Goal: Task Accomplishment & Management: Complete application form

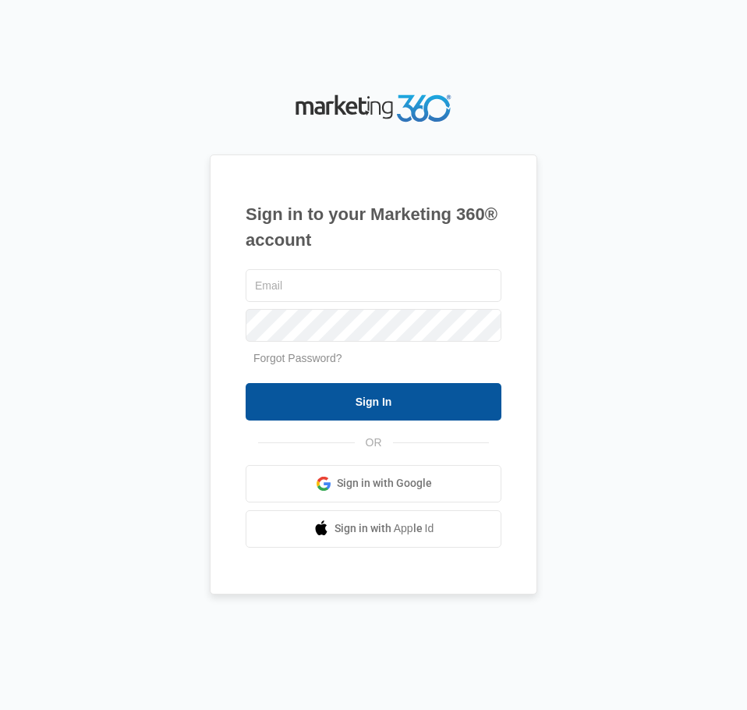
type input "[EMAIL_ADDRESS][DOMAIN_NAME]"
click at [386, 403] on input "Sign In" at bounding box center [374, 401] width 256 height 37
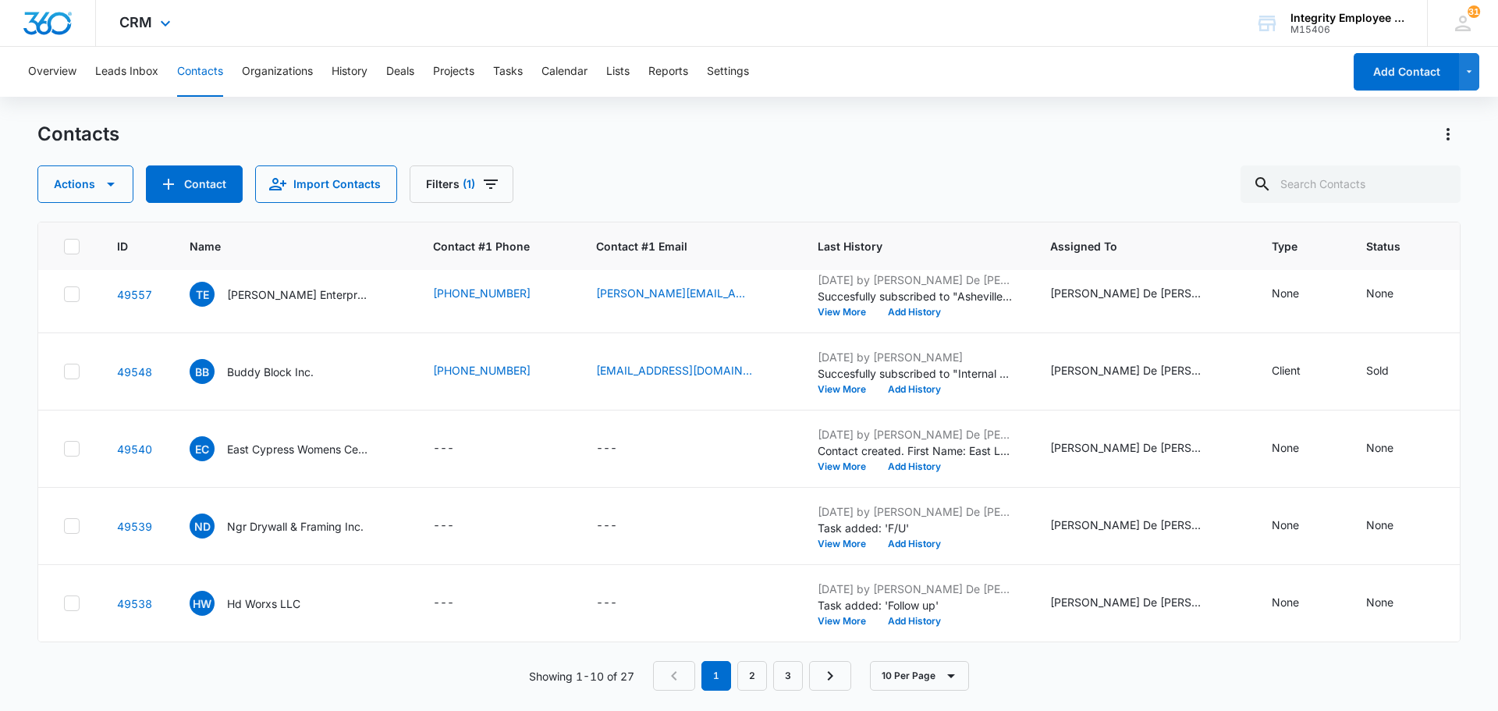
scroll to position [413, 0]
click at [747, 677] on link "2" at bounding box center [752, 676] width 30 height 30
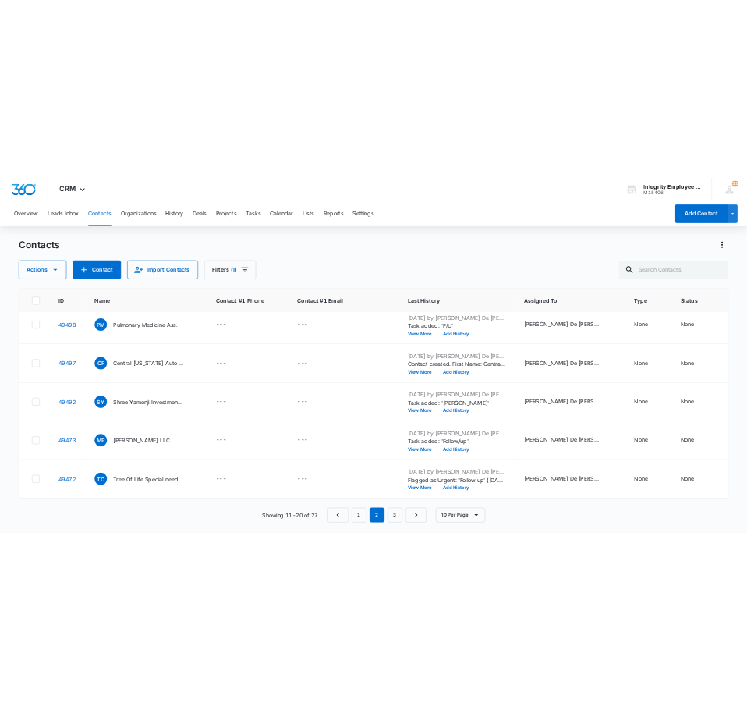
scroll to position [0, 0]
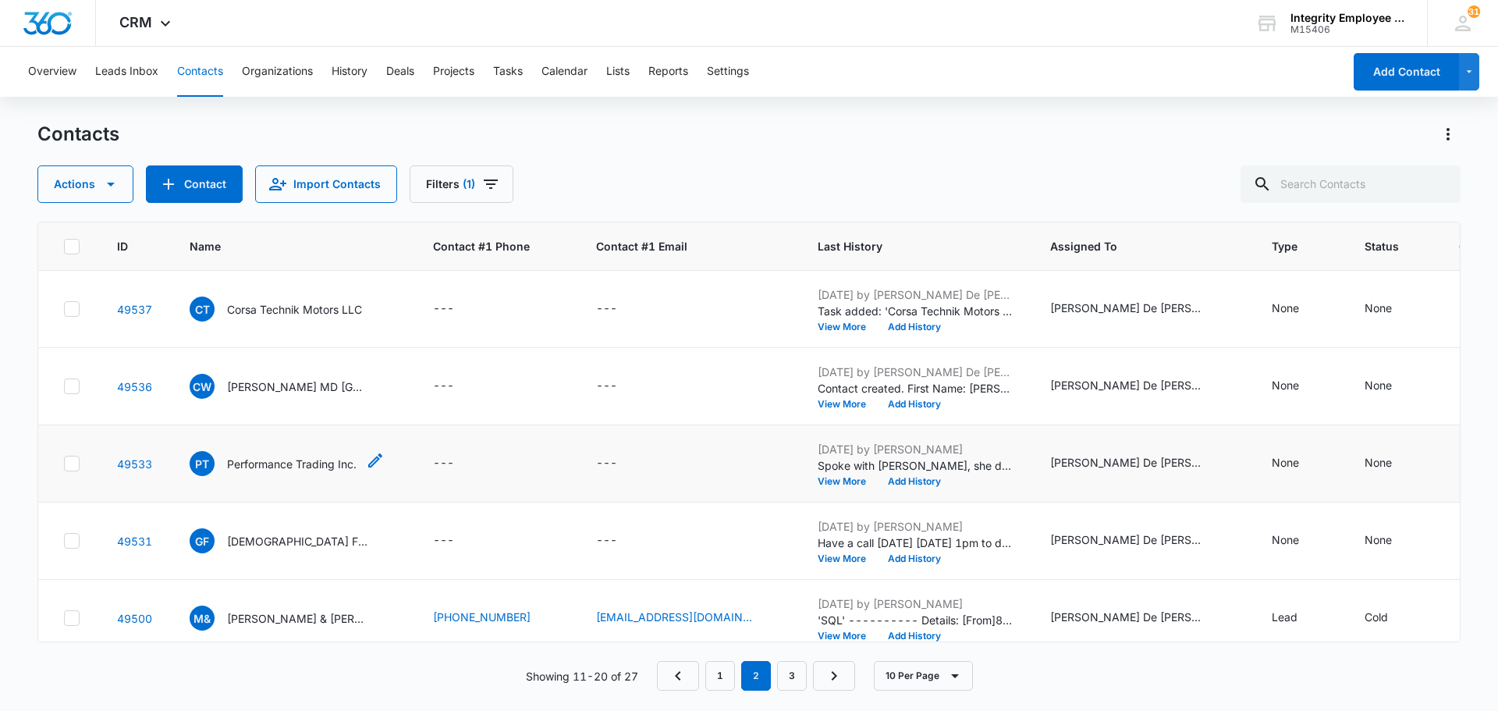
click at [303, 470] on p "Performance Trading Inc." at bounding box center [291, 464] width 129 height 16
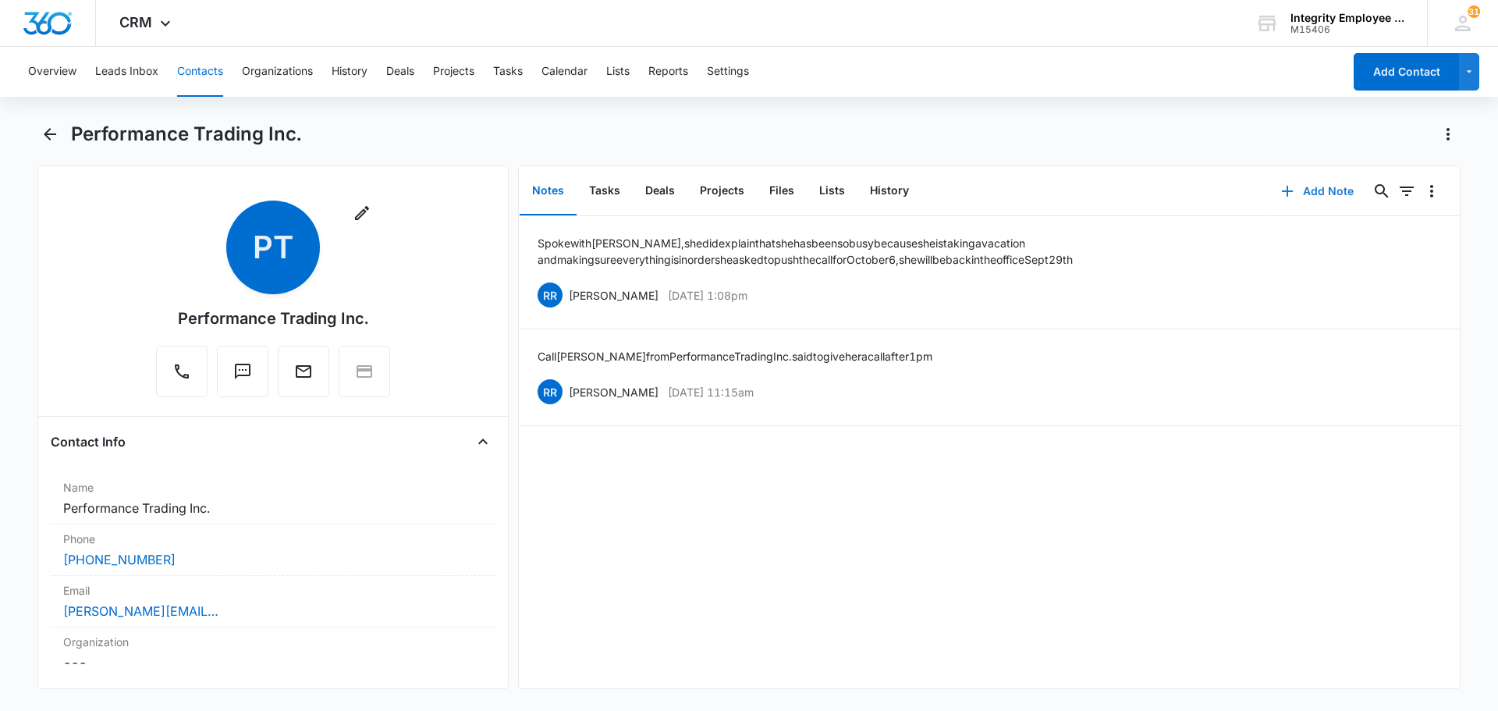
click at [747, 190] on icon "button" at bounding box center [1287, 191] width 19 height 19
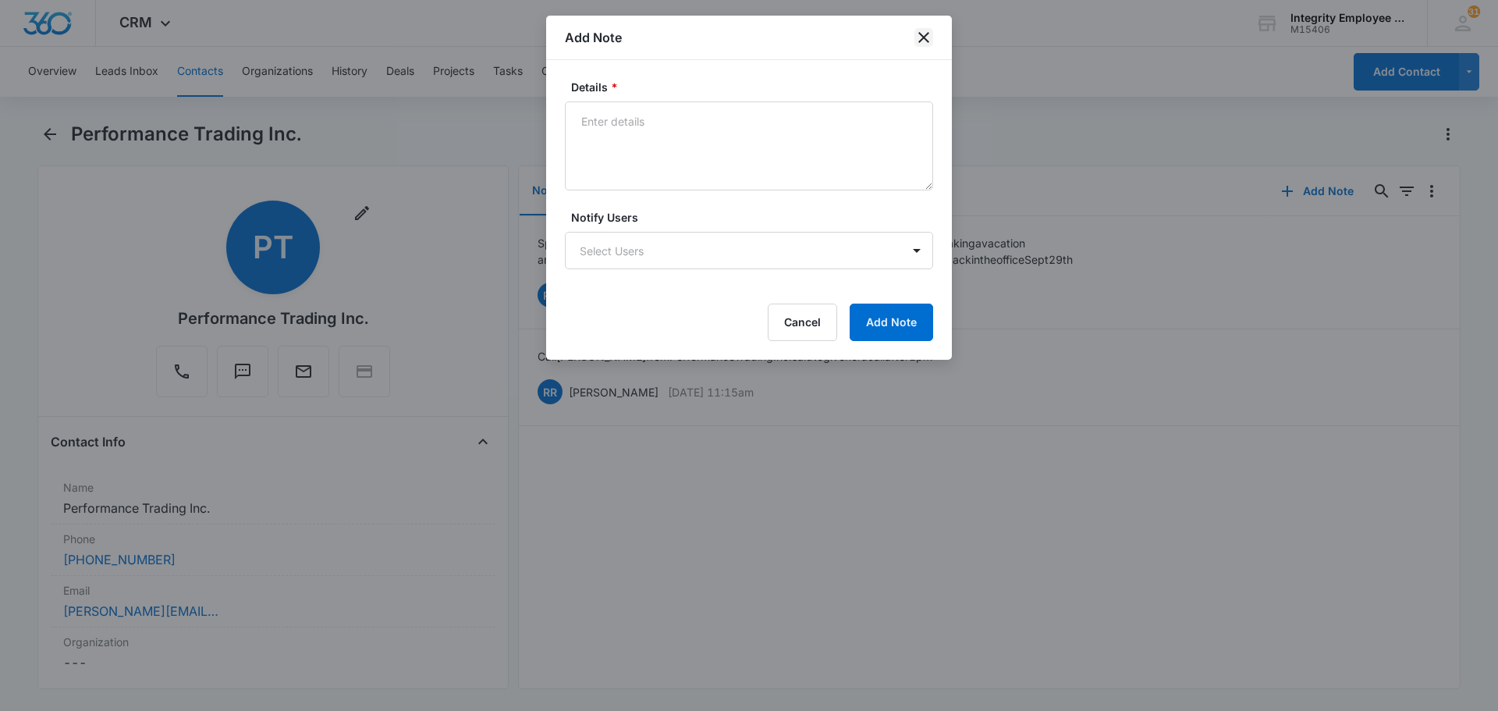
click at [747, 34] on icon "close" at bounding box center [923, 37] width 19 height 19
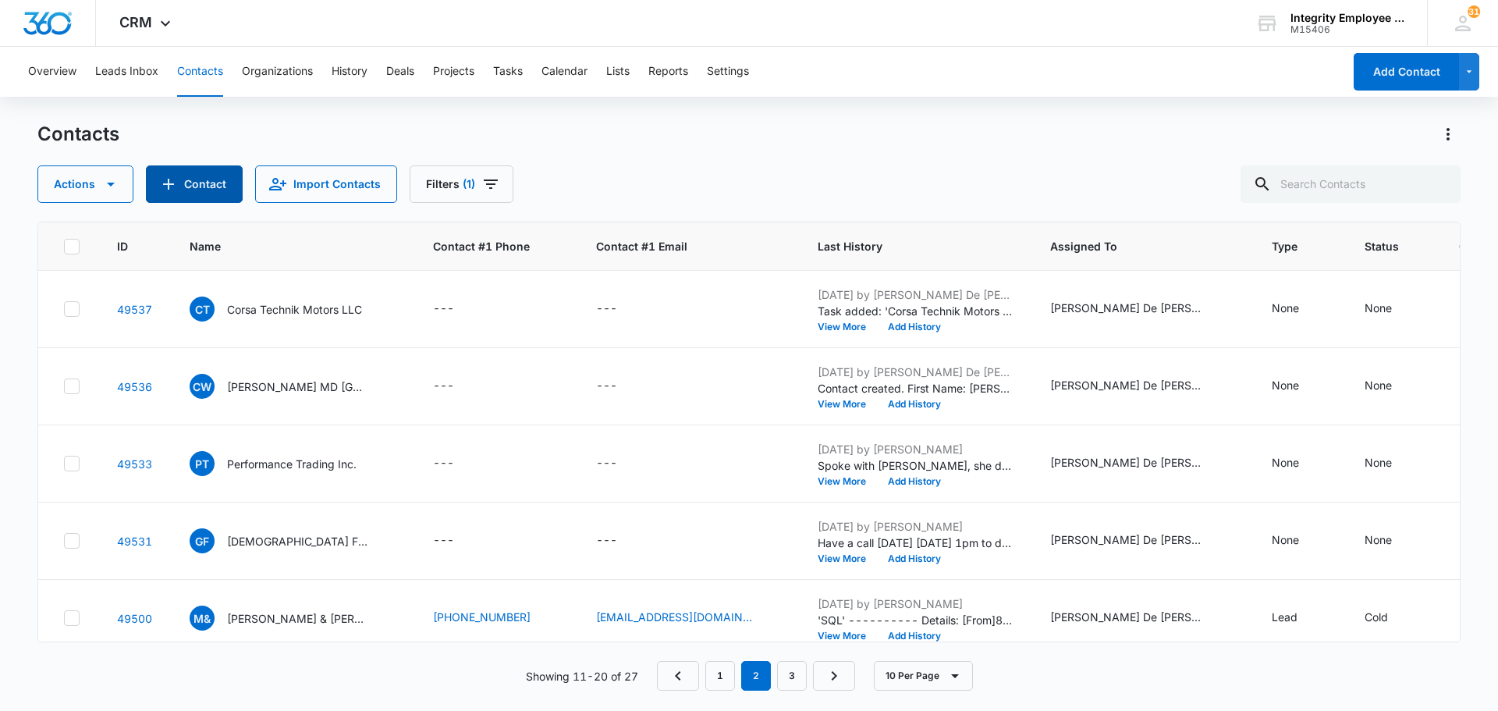
click at [181, 183] on button "Contact" at bounding box center [194, 183] width 97 height 37
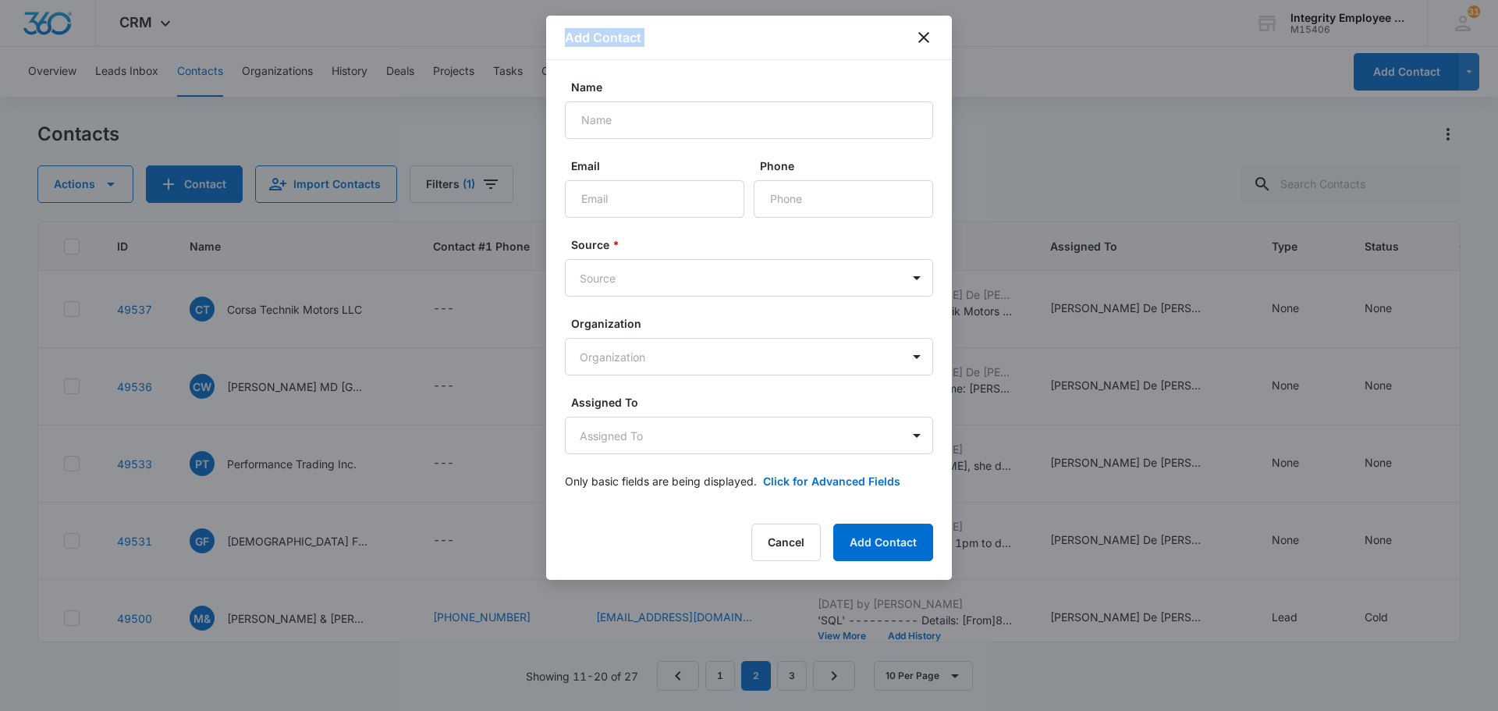
drag, startPoint x: 875, startPoint y: 35, endPoint x: 804, endPoint y: 54, distance: 73.4
click at [34, 43] on body "CRM Apps Reputation Websites Forms CRM Email Social Shop Payments POS Content A…" at bounding box center [749, 355] width 1498 height 711
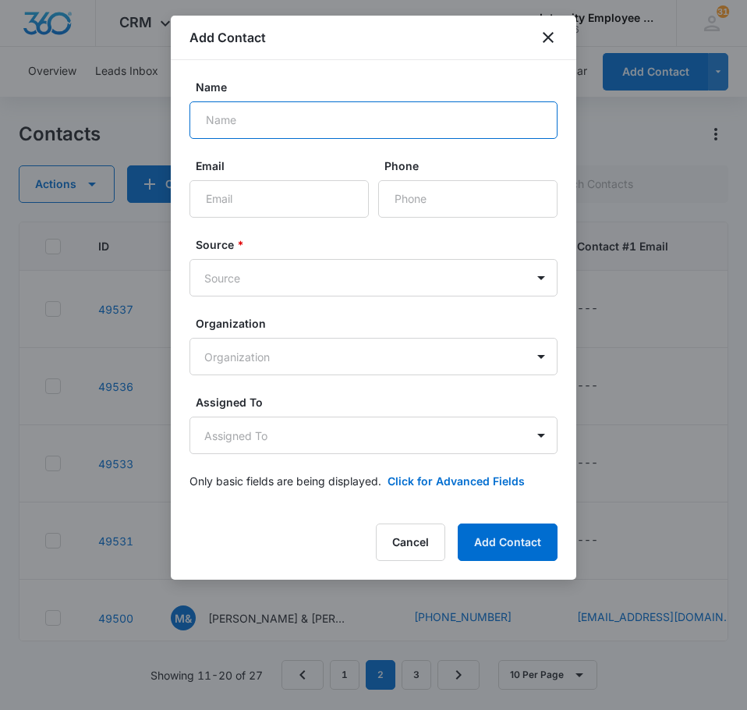
click at [208, 119] on input "Name" at bounding box center [374, 119] width 368 height 37
type input "Giggles Preschool & Daycare IN"
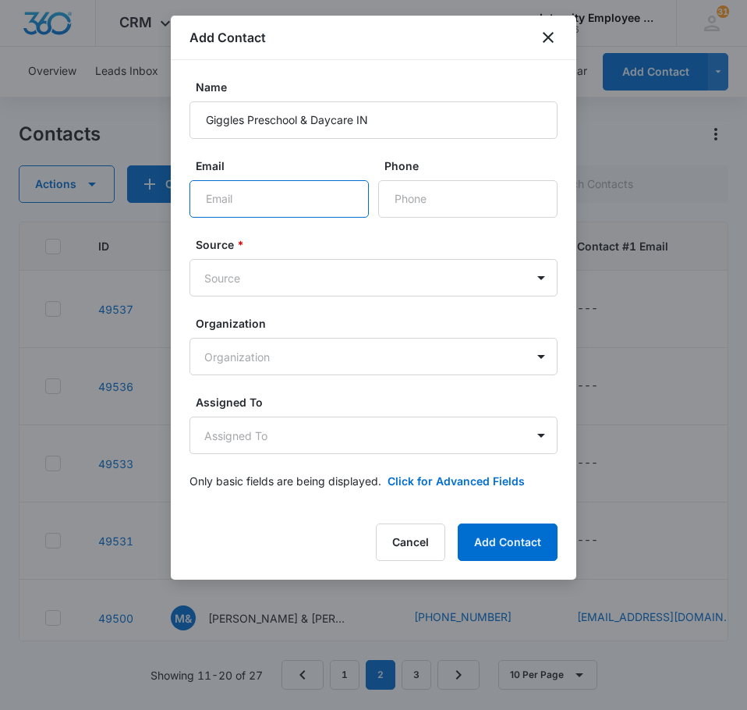
click at [224, 194] on input "Email" at bounding box center [279, 198] width 179 height 37
type input "K"
click at [248, 199] on input "karen" at bounding box center [279, 198] width 179 height 37
type input "k"
click at [205, 193] on input "Email" at bounding box center [279, 198] width 179 height 37
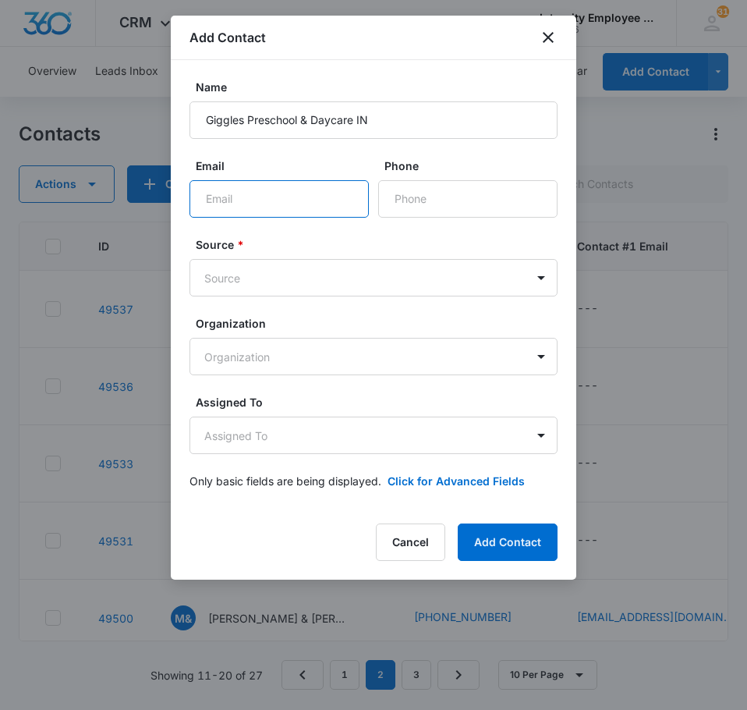
paste input "karen@gigglesdaycare.org"
type input "karen@gigglesdaycare.org"
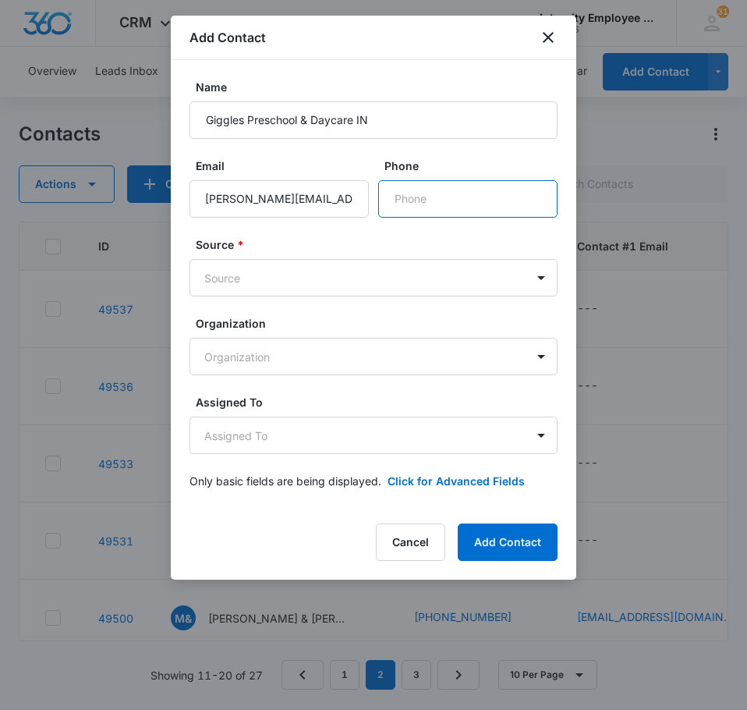
scroll to position [0, 0]
click at [441, 200] on input "Phone" at bounding box center [467, 198] width 179 height 37
type input "(321) 723-6986"
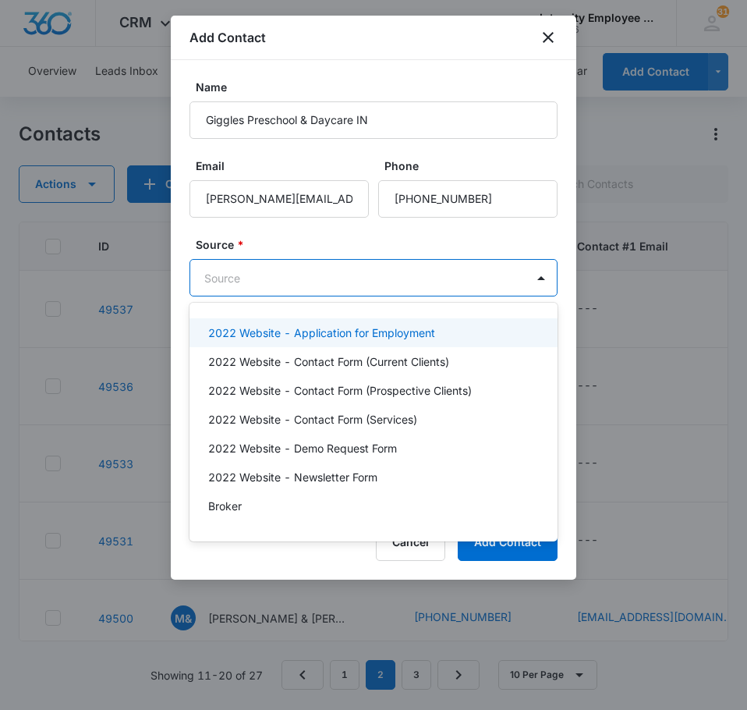
click at [299, 278] on body "CRM Apps Reputation Websites Forms CRM Email Social Shop Payments POS Content A…" at bounding box center [373, 355] width 747 height 710
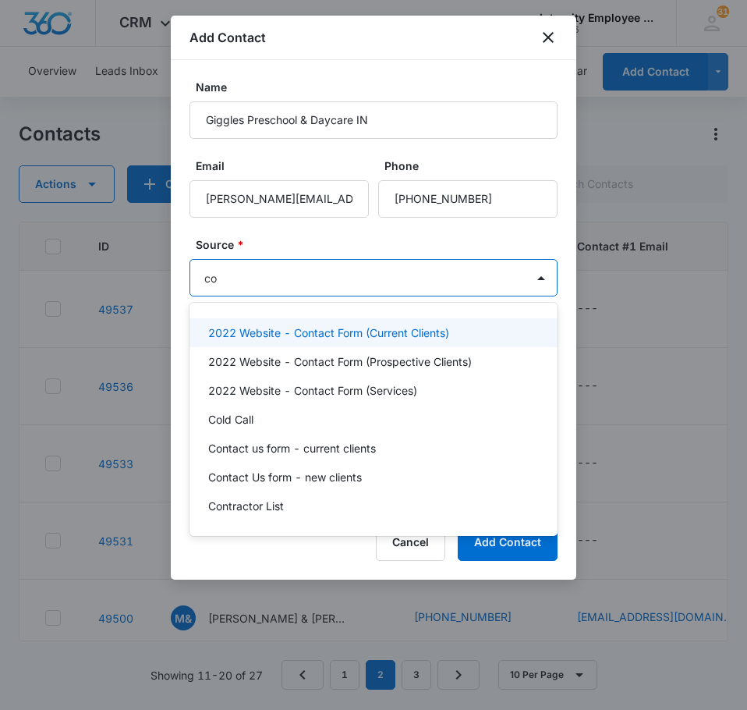
type input "col"
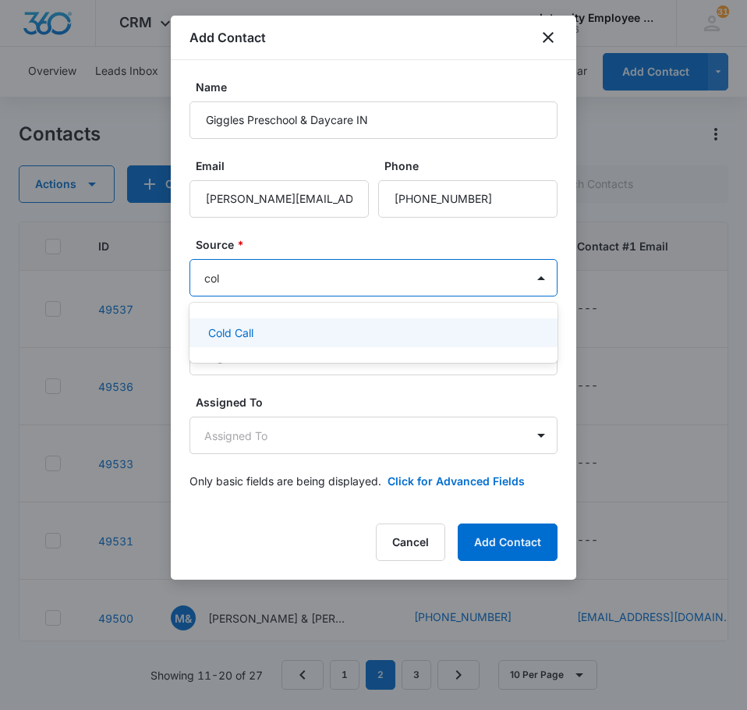
click at [276, 329] on div "Cold Call" at bounding box center [372, 333] width 328 height 16
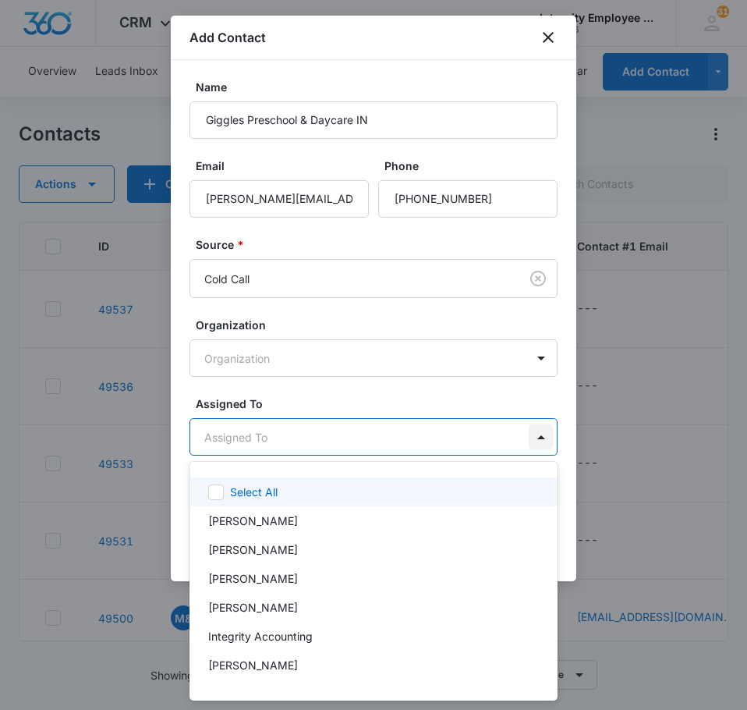
click at [541, 435] on body "CRM Apps Reputation Websites Forms CRM Email Social Shop Payments POS Content A…" at bounding box center [373, 355] width 747 height 710
type input "da"
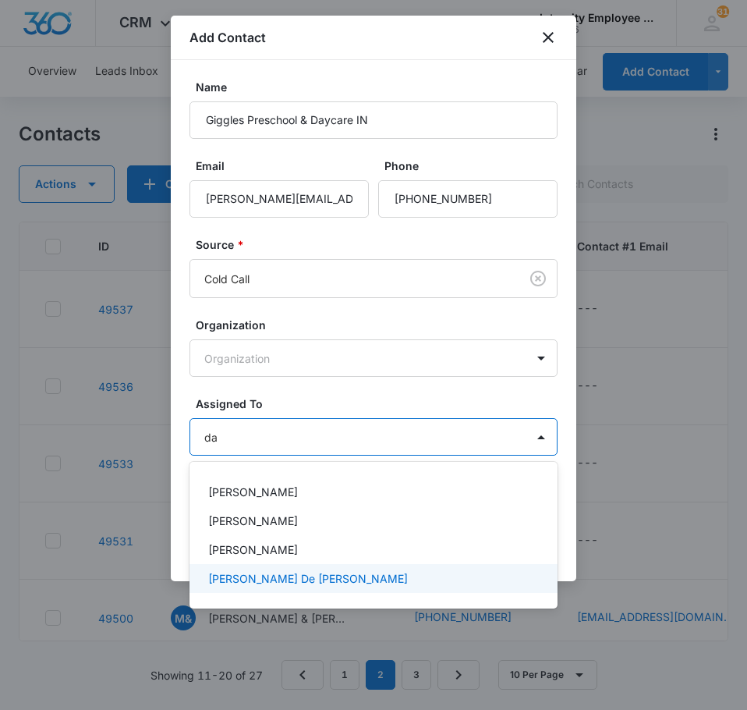
click at [301, 579] on div "Daisy De Le Vega" at bounding box center [372, 578] width 328 height 16
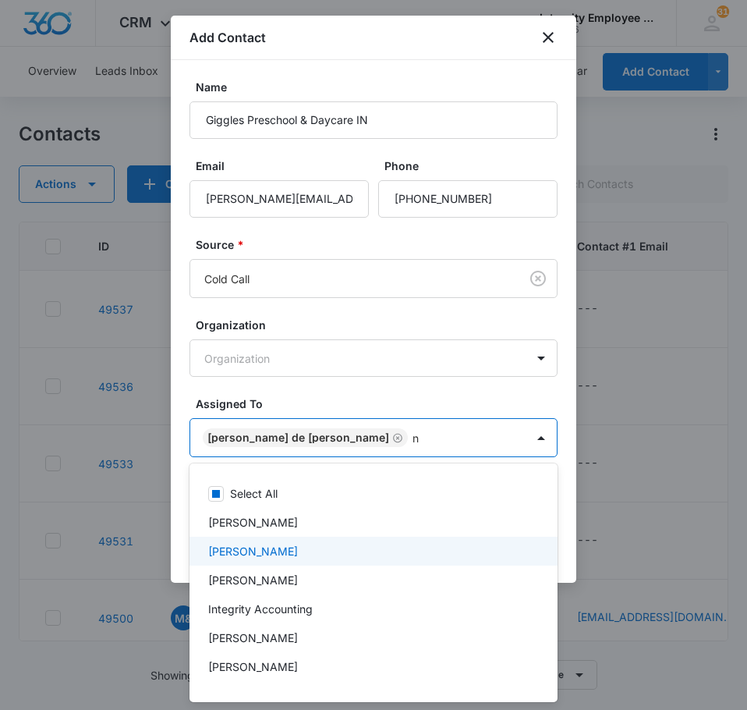
type input "ni"
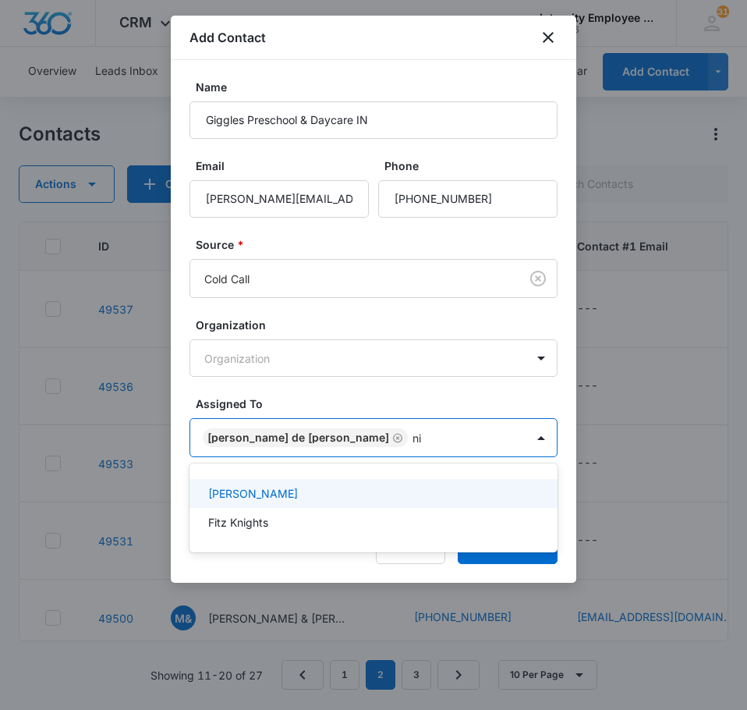
click at [293, 493] on div "Nicholas Harris" at bounding box center [372, 493] width 328 height 16
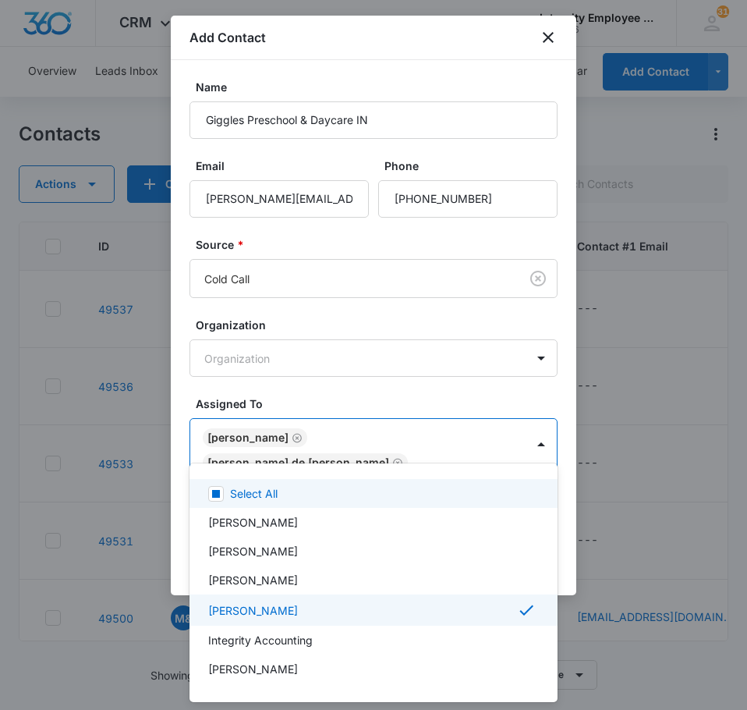
click at [430, 325] on div at bounding box center [373, 355] width 747 height 710
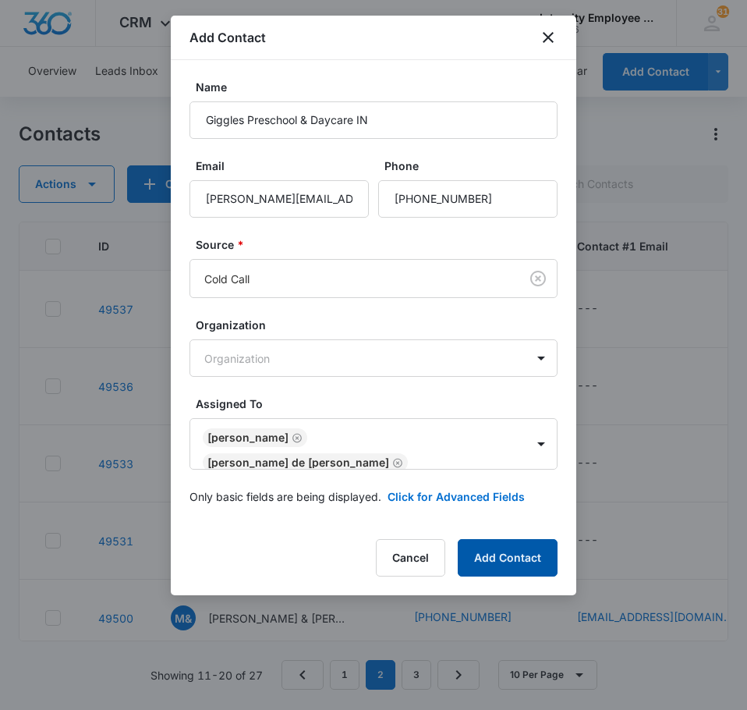
click at [515, 555] on button "Add Contact" at bounding box center [508, 557] width 100 height 37
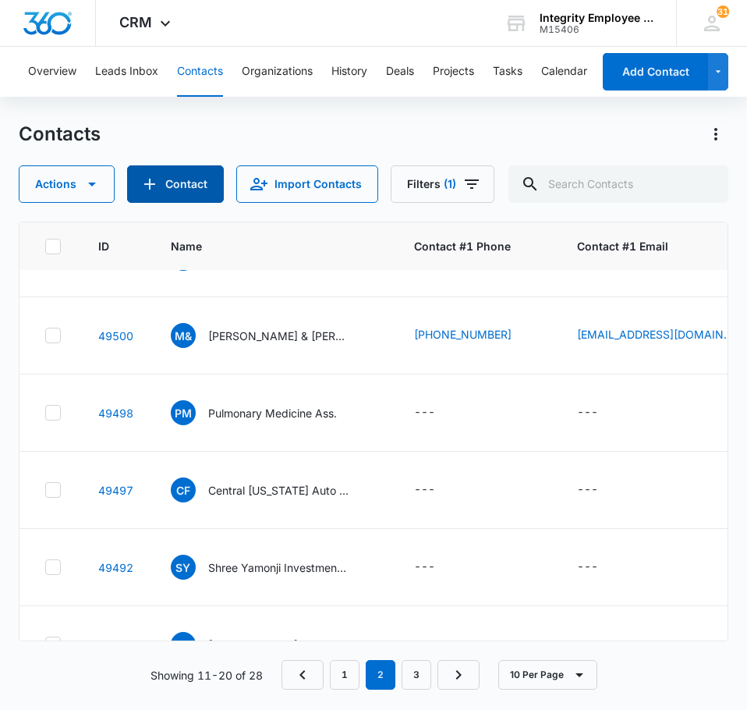
scroll to position [413, 0]
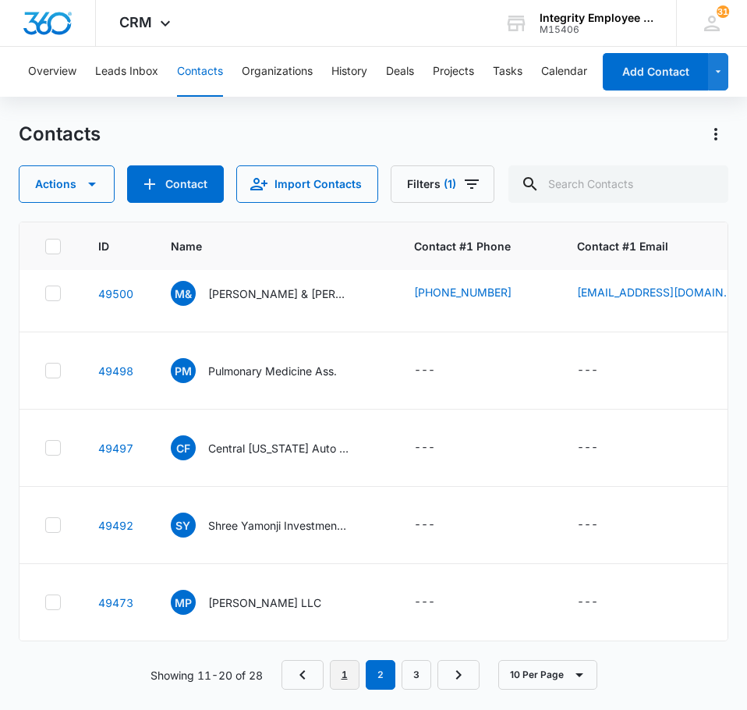
click at [349, 679] on link "1" at bounding box center [345, 675] width 30 height 30
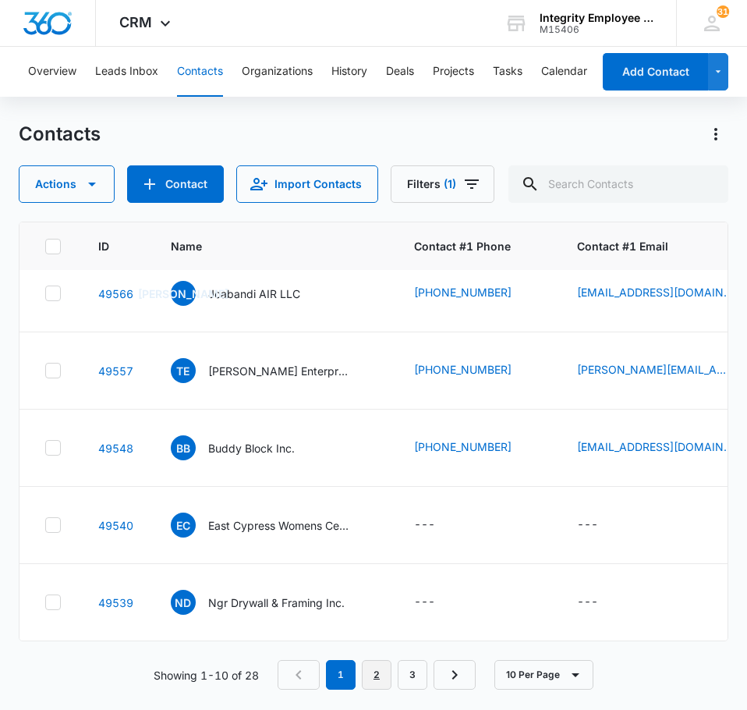
click at [378, 671] on link "2" at bounding box center [377, 675] width 30 height 30
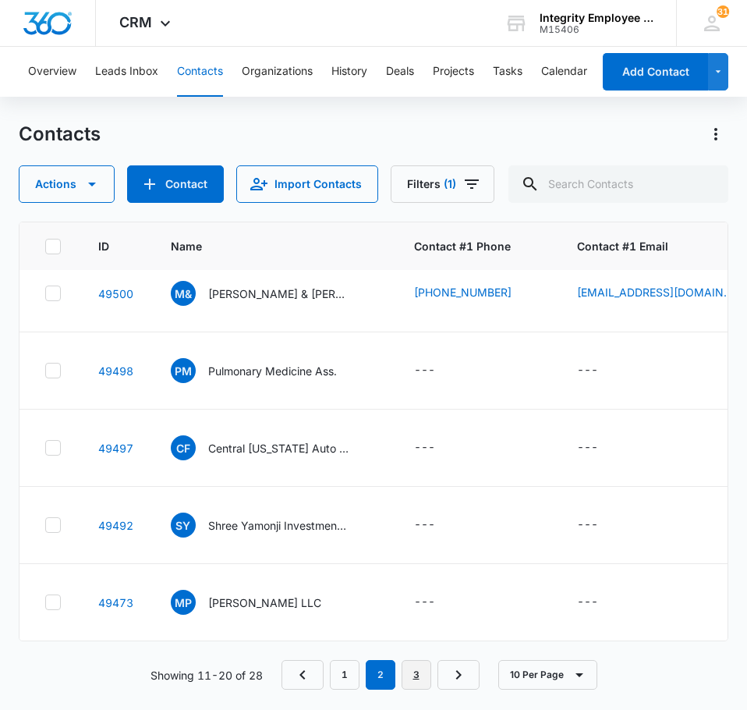
click at [418, 671] on link "3" at bounding box center [417, 675] width 30 height 30
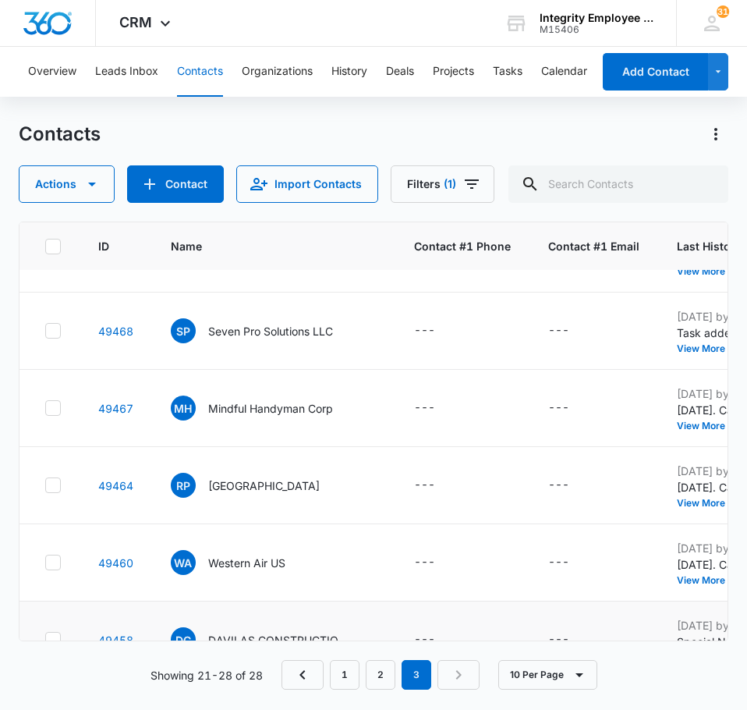
scroll to position [259, 0]
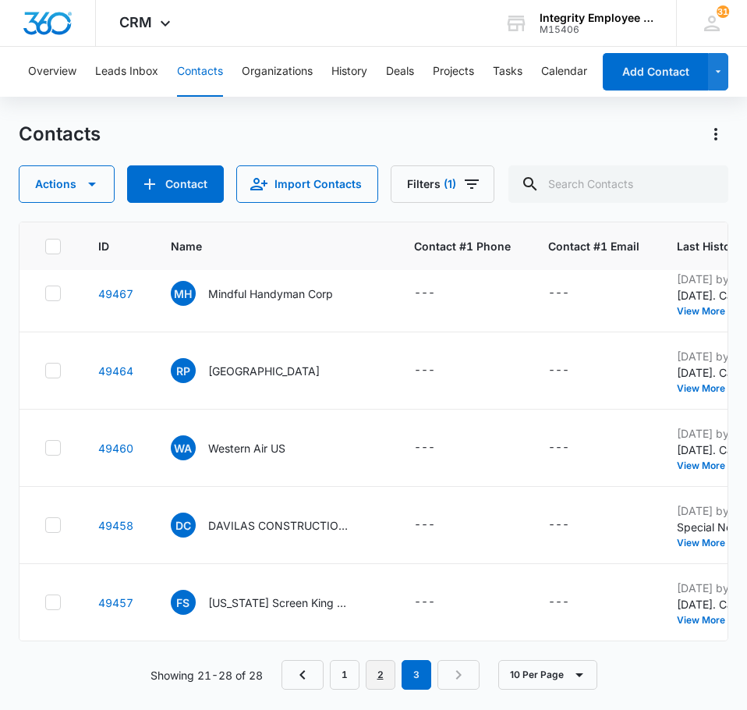
click at [387, 677] on link "2" at bounding box center [381, 675] width 30 height 30
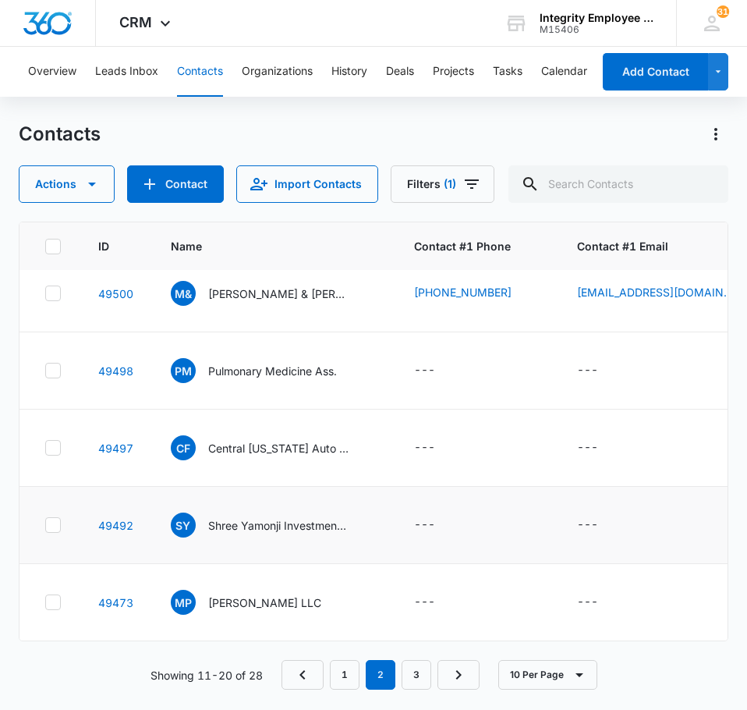
scroll to position [413, 0]
click at [417, 673] on link "3" at bounding box center [417, 675] width 30 height 30
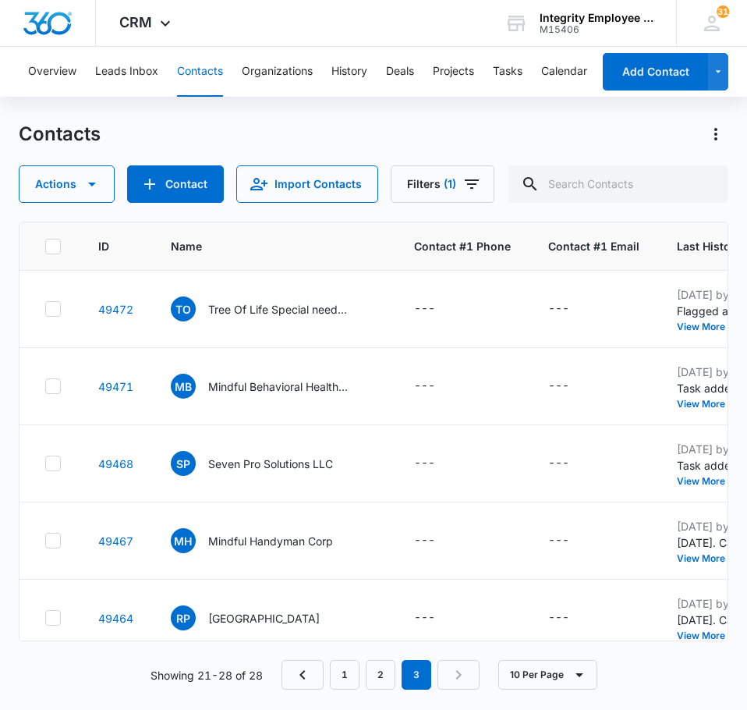
scroll to position [259, 0]
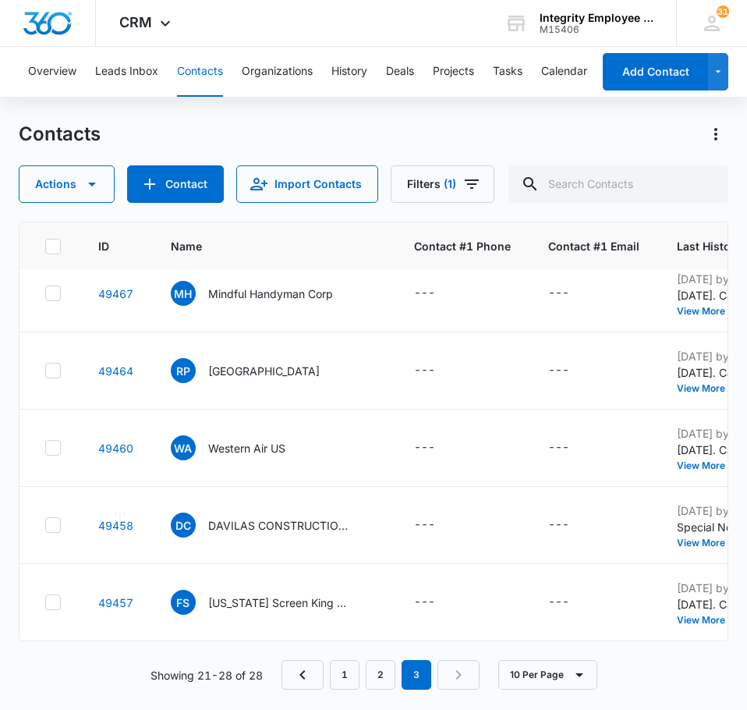
click at [456, 671] on nav "1 2 3" at bounding box center [381, 675] width 198 height 30
click at [523, 678] on button "10 Per Page" at bounding box center [547, 675] width 99 height 30
click at [563, 581] on div "10 Per Page" at bounding box center [551, 581] width 64 height 11
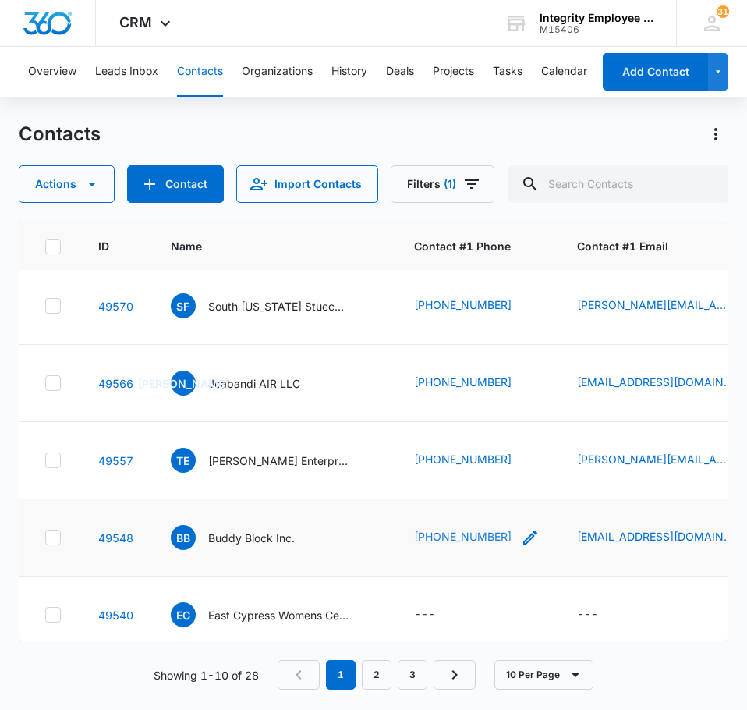
scroll to position [413, 0]
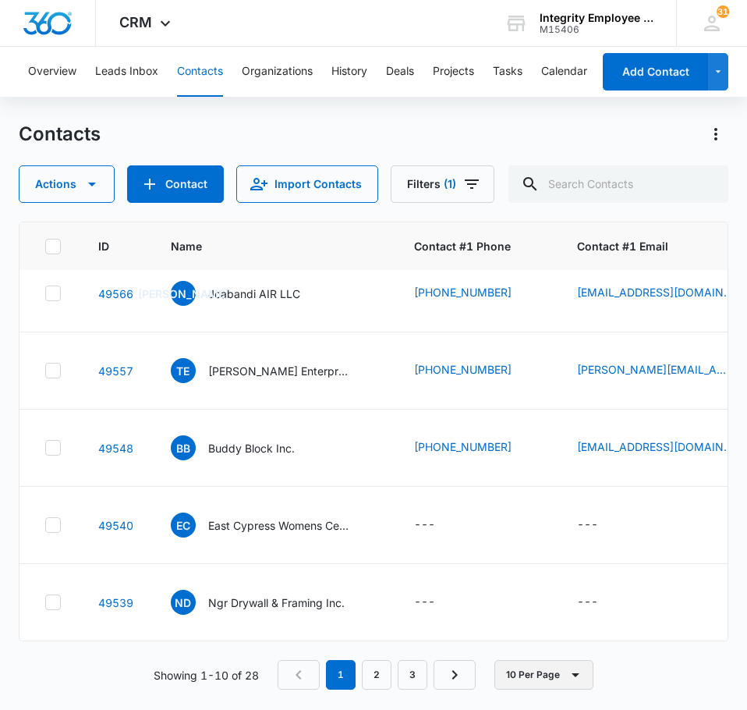
click at [573, 672] on icon "button" at bounding box center [575, 674] width 19 height 19
click at [555, 608] on div "20 Per Page" at bounding box center [547, 605] width 64 height 11
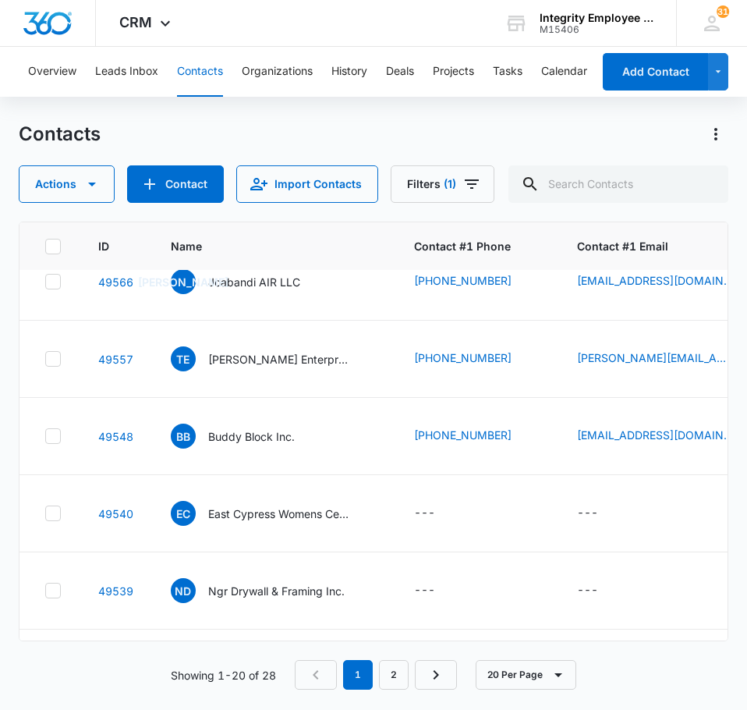
scroll to position [0, 0]
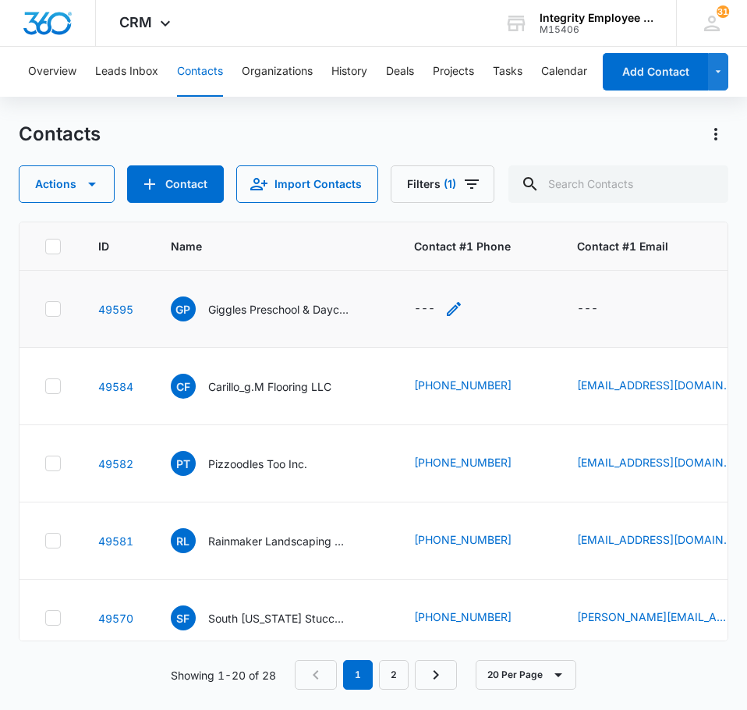
click at [451, 308] on icon "Contact #1 Phone - - Select to Edit Field" at bounding box center [454, 309] width 19 height 19
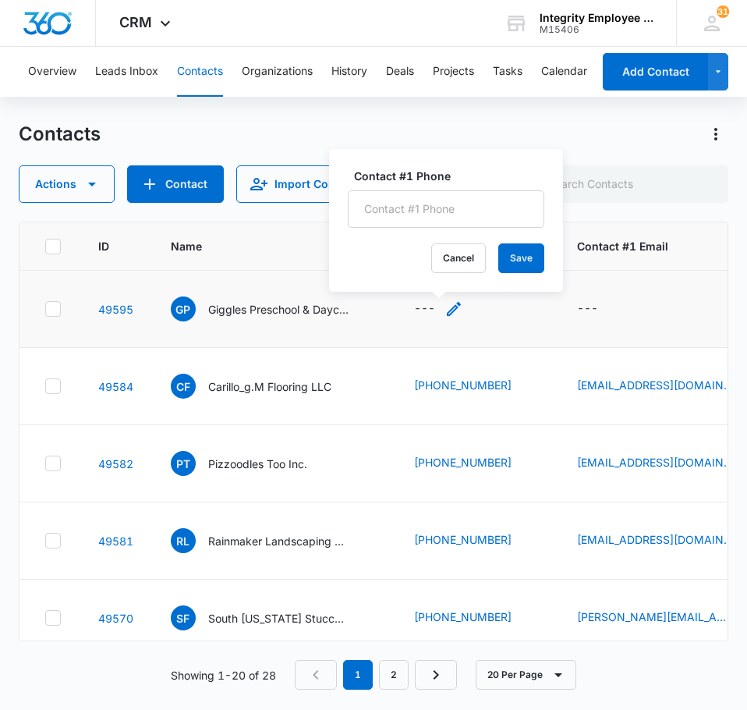
click at [453, 314] on icon "Contact #1 Phone - - Select to Edit Field" at bounding box center [454, 309] width 19 height 19
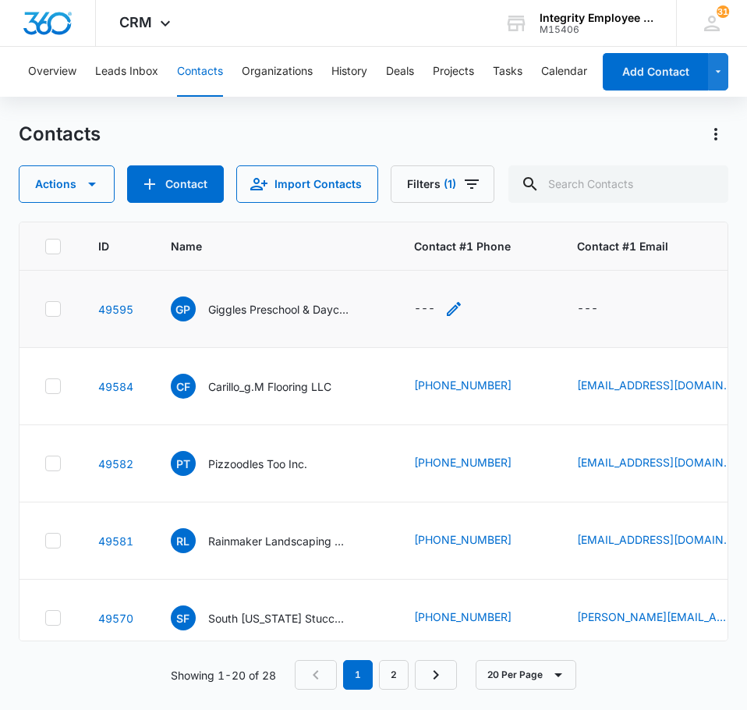
click at [453, 307] on icon "Contact #1 Phone - - Select to Edit Field" at bounding box center [454, 309] width 19 height 19
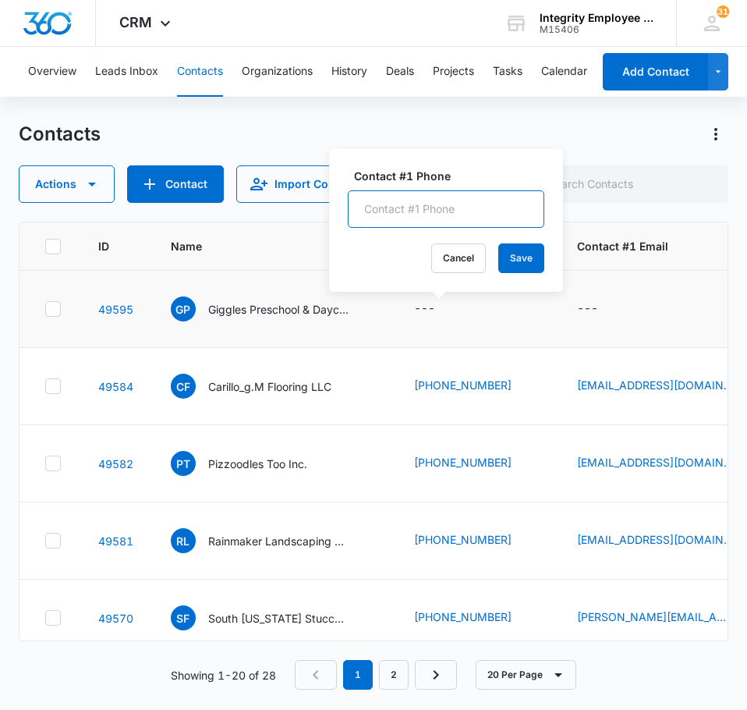
click at [410, 207] on input "Contact #1 Phone" at bounding box center [446, 208] width 197 height 37
type input "(321) 723-6986"
click at [510, 251] on button "Save" at bounding box center [521, 258] width 46 height 30
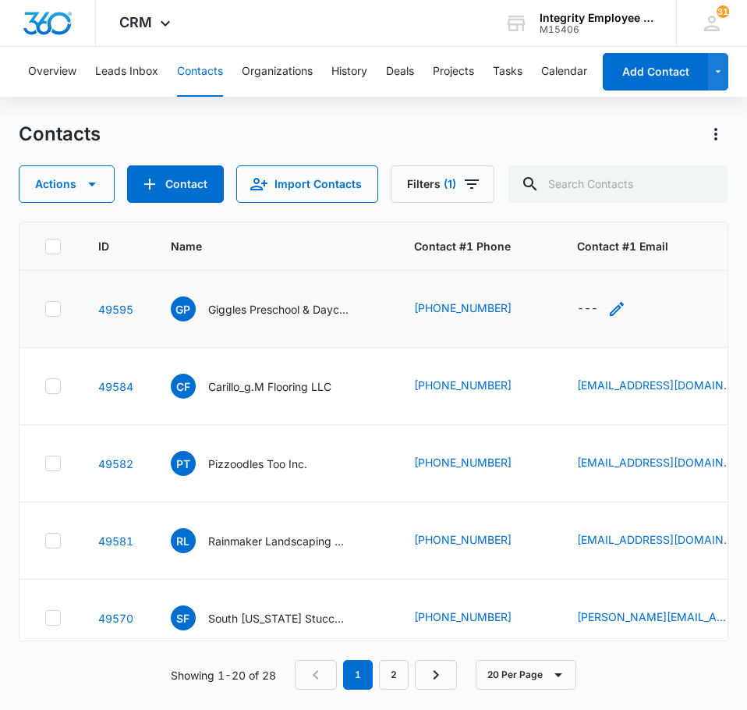
click at [592, 307] on div "---" at bounding box center [601, 309] width 49 height 19
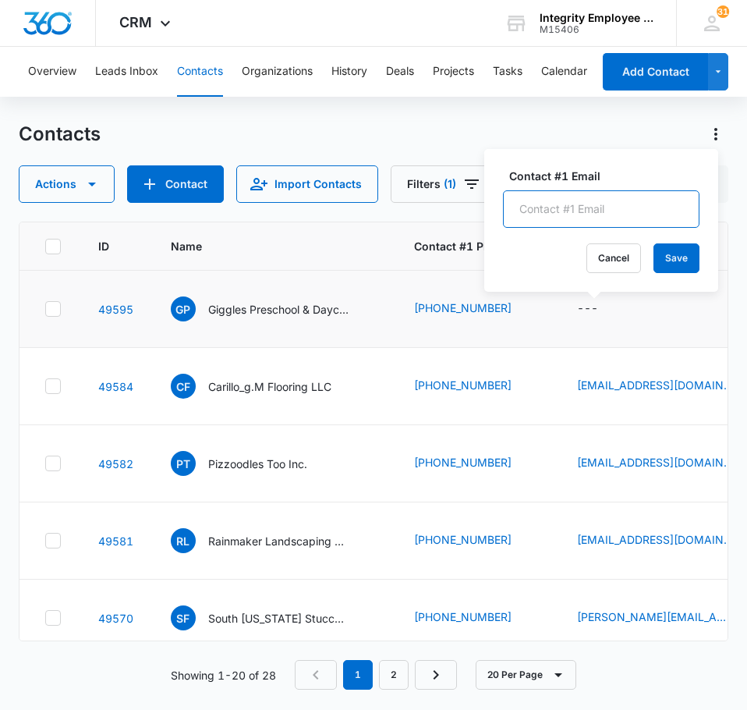
click at [547, 208] on input "Contact #1 Email" at bounding box center [601, 208] width 197 height 37
type input "karen@gigglesdaycare.org"
click at [506, 113] on div "Overview Leads Inbox Contacts Organizations History Deals Projects Tasks Calend…" at bounding box center [373, 378] width 747 height 662
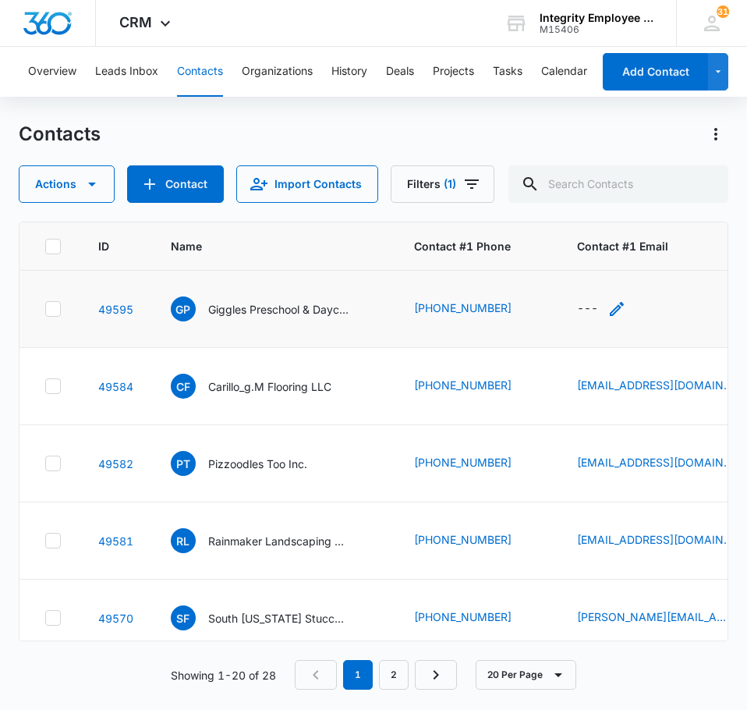
click at [612, 309] on icon "Contact #1 Email - - Select to Edit Field" at bounding box center [617, 309] width 19 height 19
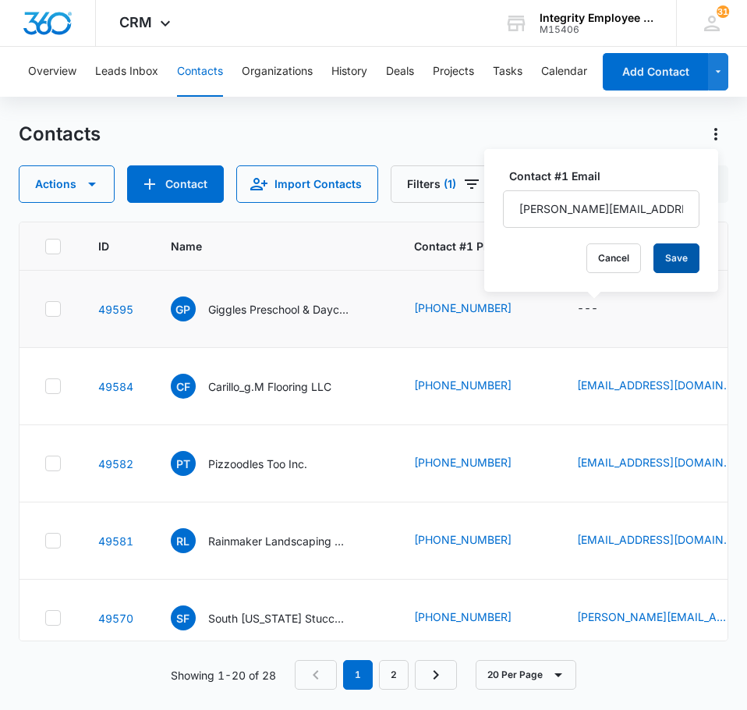
click at [669, 256] on button "Save" at bounding box center [677, 258] width 46 height 30
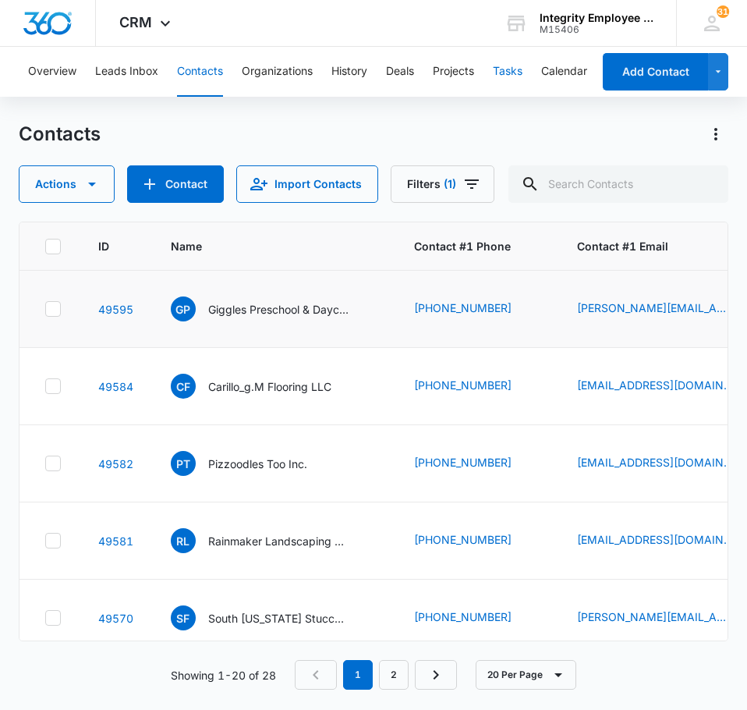
click at [523, 66] on button "Tasks" at bounding box center [508, 72] width 30 height 50
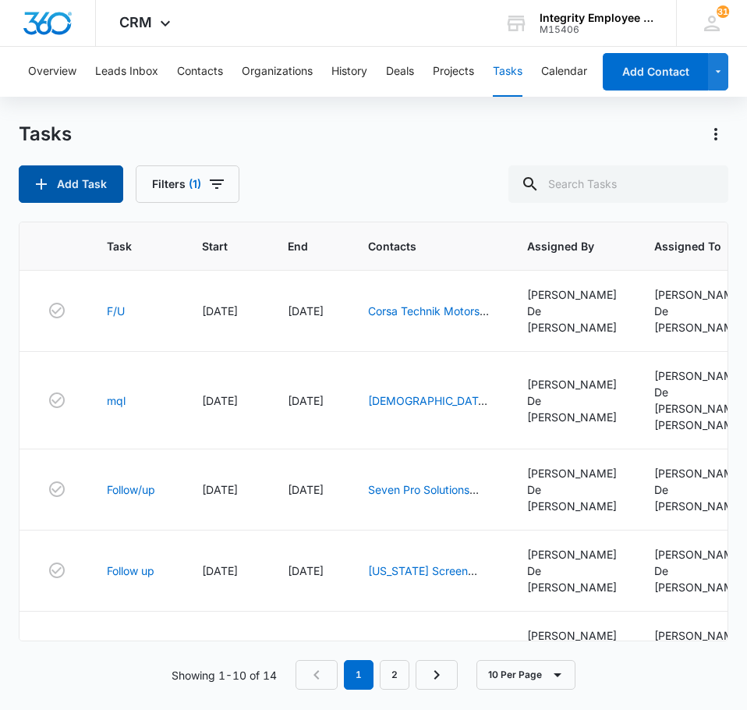
click at [92, 179] on button "Add Task" at bounding box center [71, 183] width 105 height 37
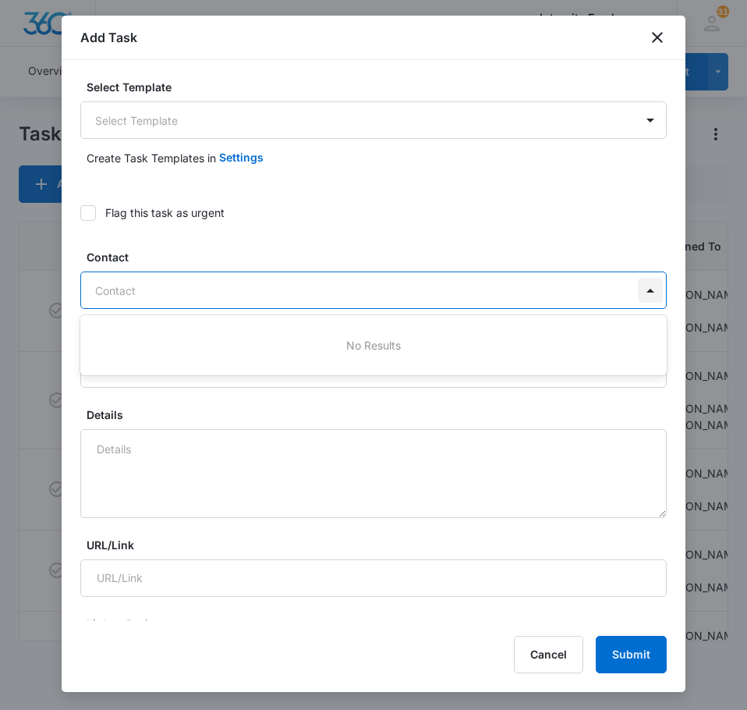
click at [640, 287] on div at bounding box center [650, 290] width 25 height 25
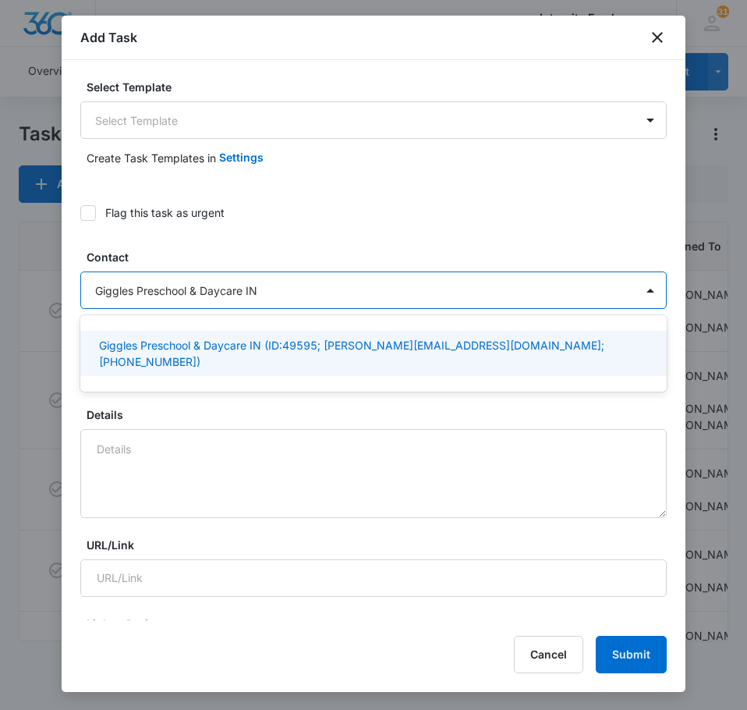
type input "Giggles Preschool & Daycare IN"
click at [381, 427] on div "Details" at bounding box center [373, 462] width 587 height 112
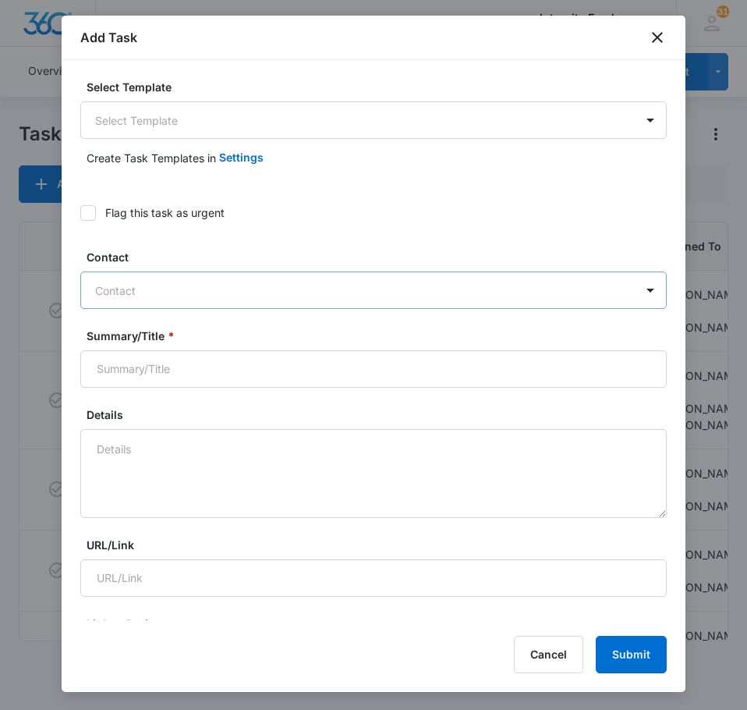
click at [222, 296] on div at bounding box center [364, 291] width 538 height 20
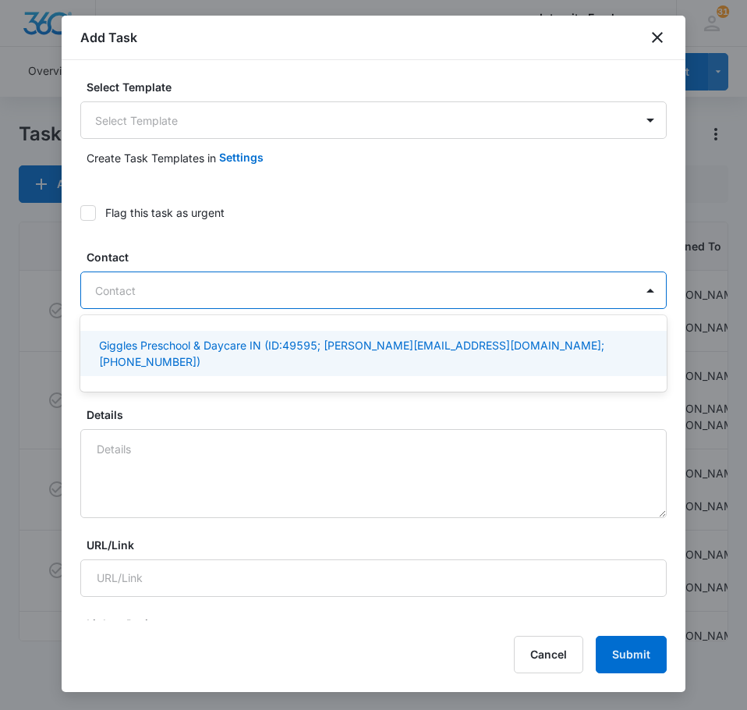
click at [256, 342] on p "Giggles Preschool & Daycare IN (ID:49595; karen@gigglesdaycare.org; (321) 723-6…" at bounding box center [372, 353] width 546 height 33
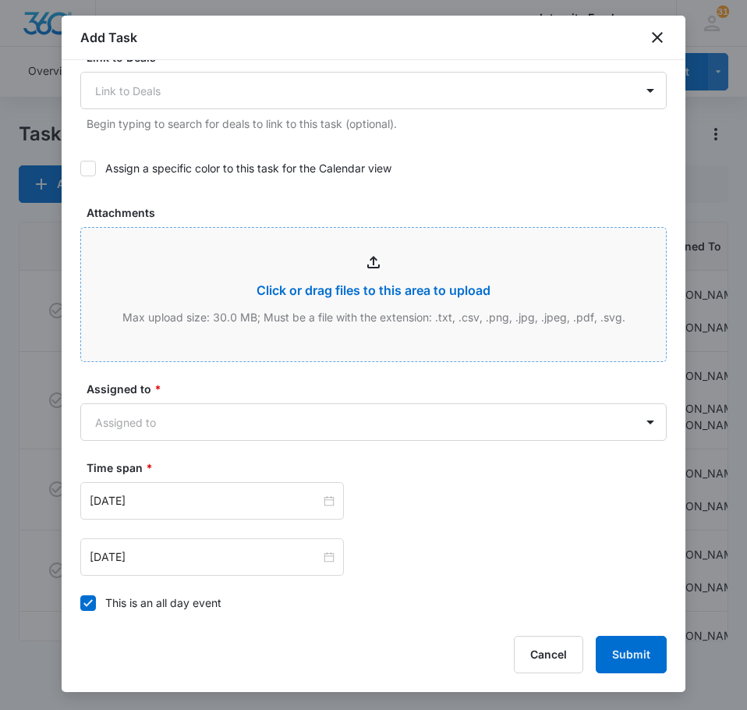
scroll to position [702, 0]
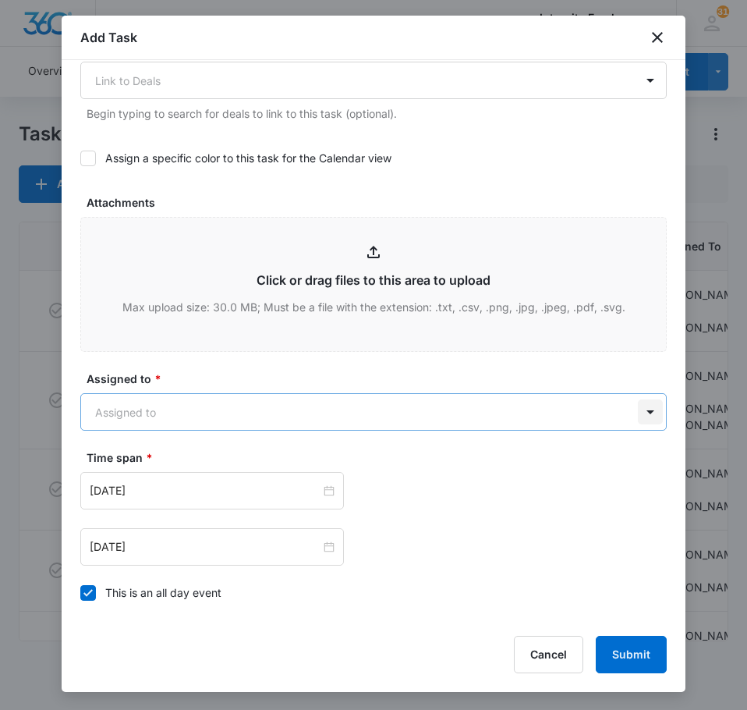
click at [627, 390] on body "CRM Apps Reputation Websites Forms CRM Email Social Shop Payments POS Content A…" at bounding box center [373, 355] width 747 height 710
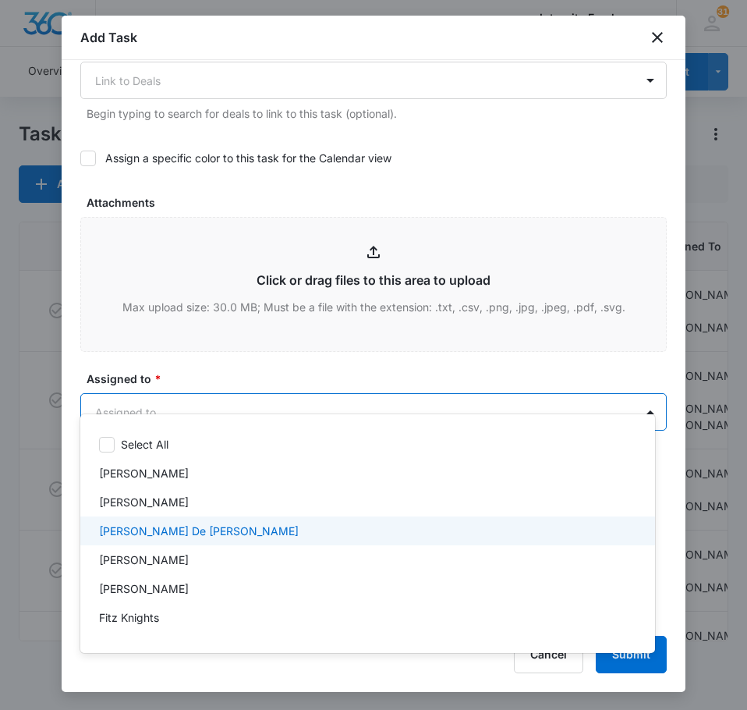
click at [122, 527] on p "Daisy De Le Vega" at bounding box center [199, 531] width 200 height 16
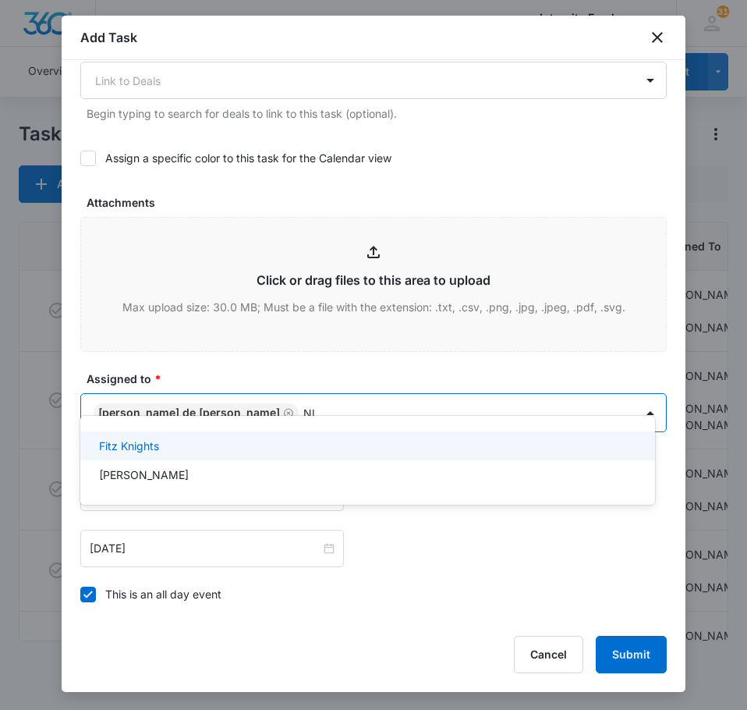
type input "NIC"
click at [177, 441] on p "Nicholas Harris" at bounding box center [144, 446] width 90 height 16
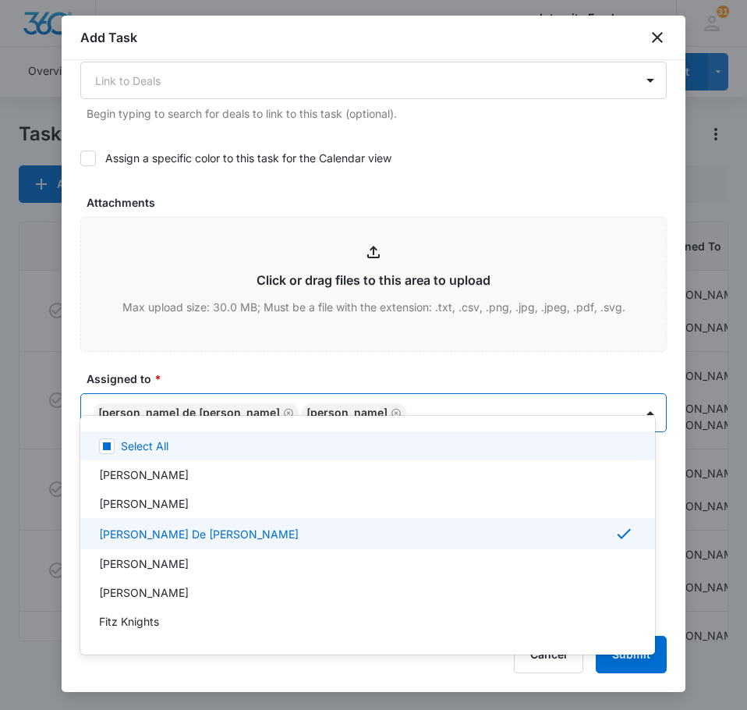
drag, startPoint x: 680, startPoint y: 428, endPoint x: 679, endPoint y: 328, distance: 99.9
click at [679, 328] on div at bounding box center [373, 355] width 747 height 710
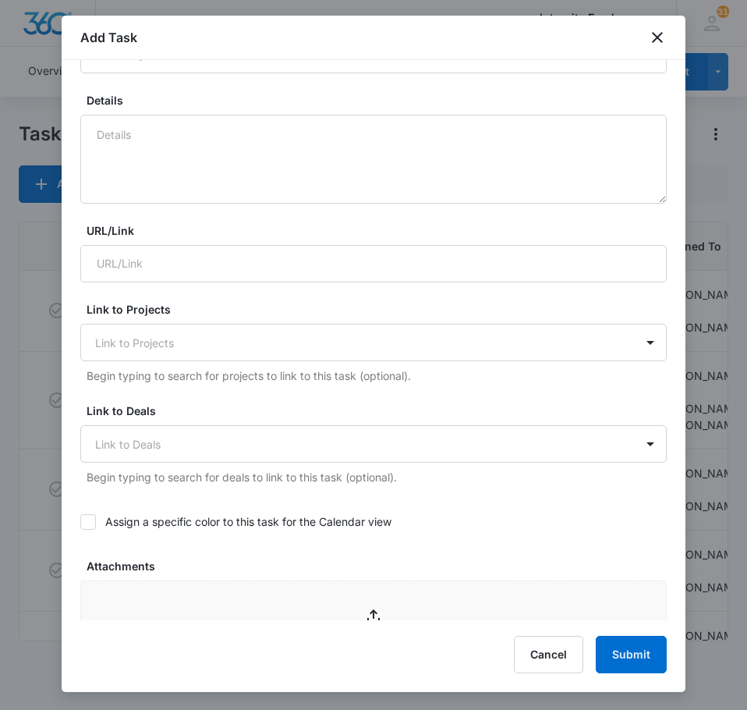
scroll to position [312, 0]
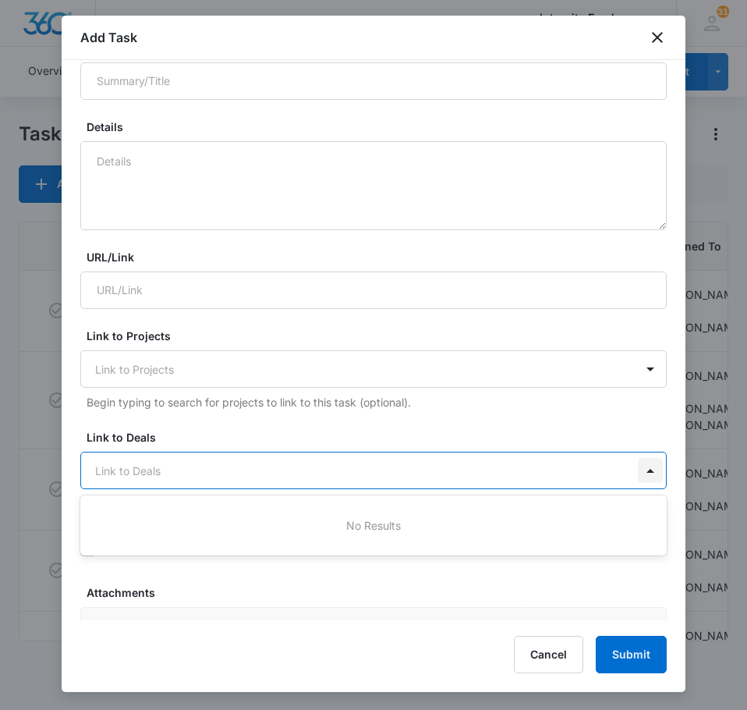
click at [640, 458] on div at bounding box center [650, 470] width 25 height 25
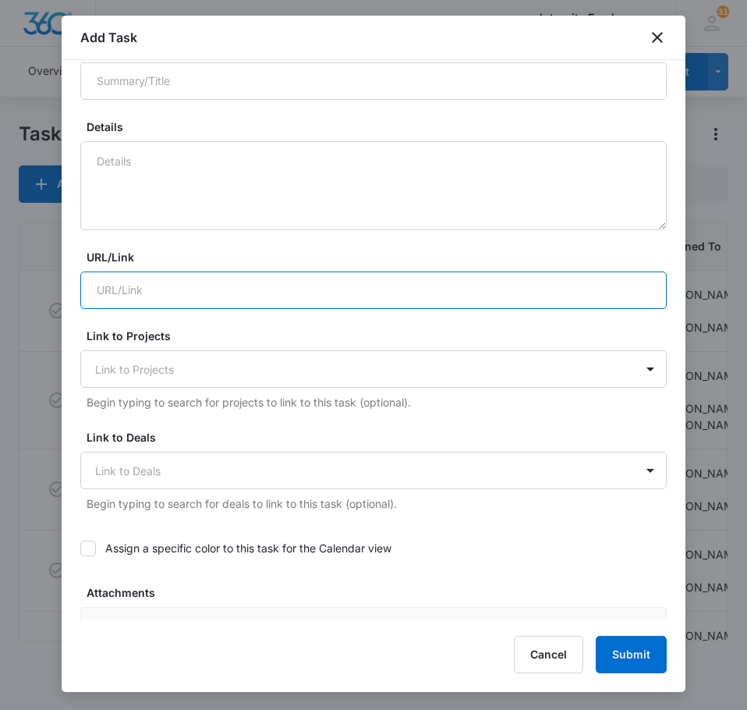
click at [109, 271] on input "URL/Link" at bounding box center [373, 289] width 587 height 37
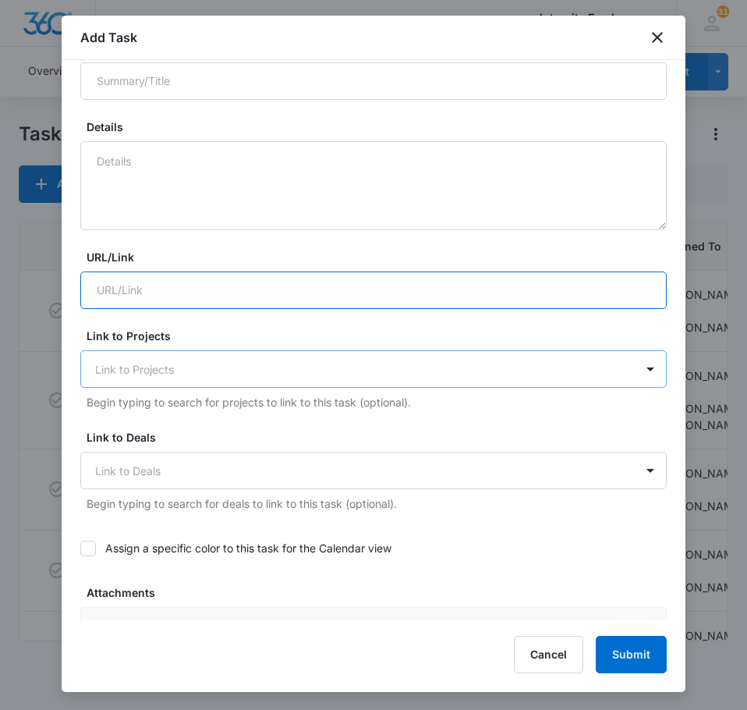
type input "F/U"
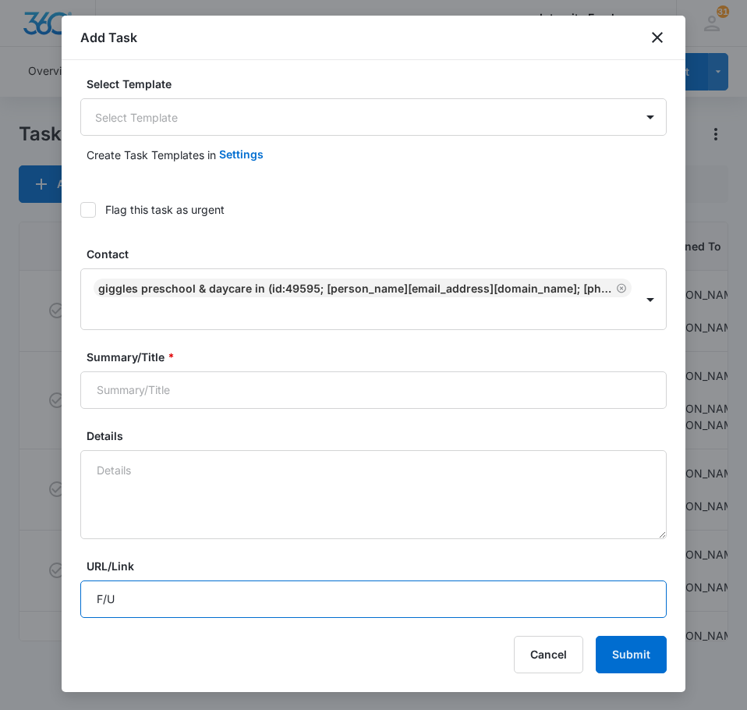
scroll to position [0, 0]
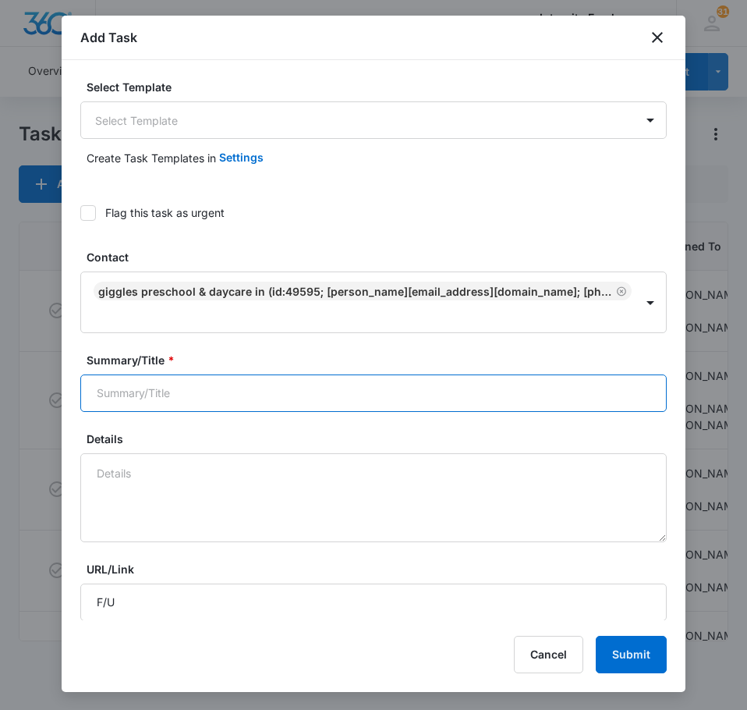
click at [173, 374] on input "Summary/Title *" at bounding box center [373, 392] width 587 height 37
type input "F/U"
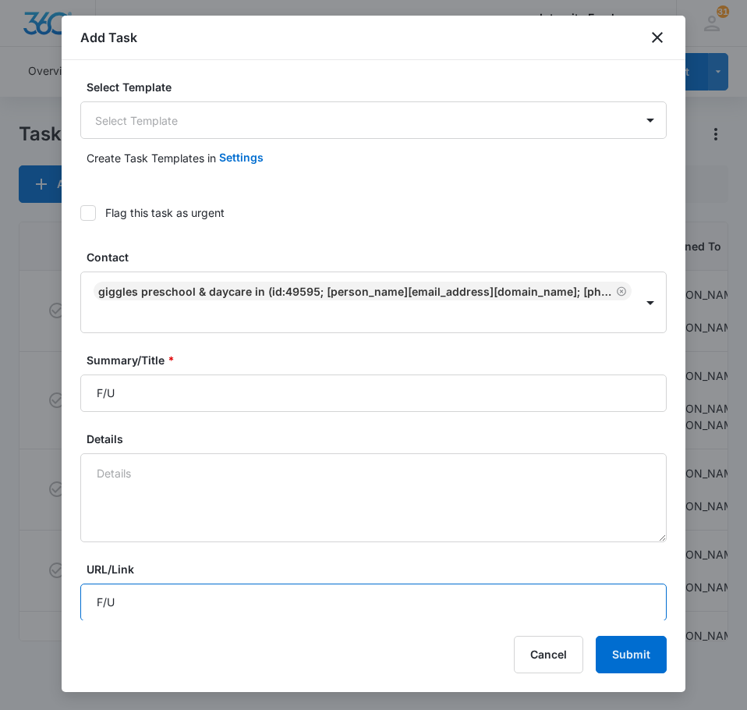
click at [585, 585] on input "F/U" at bounding box center [373, 602] width 587 height 37
type input "F"
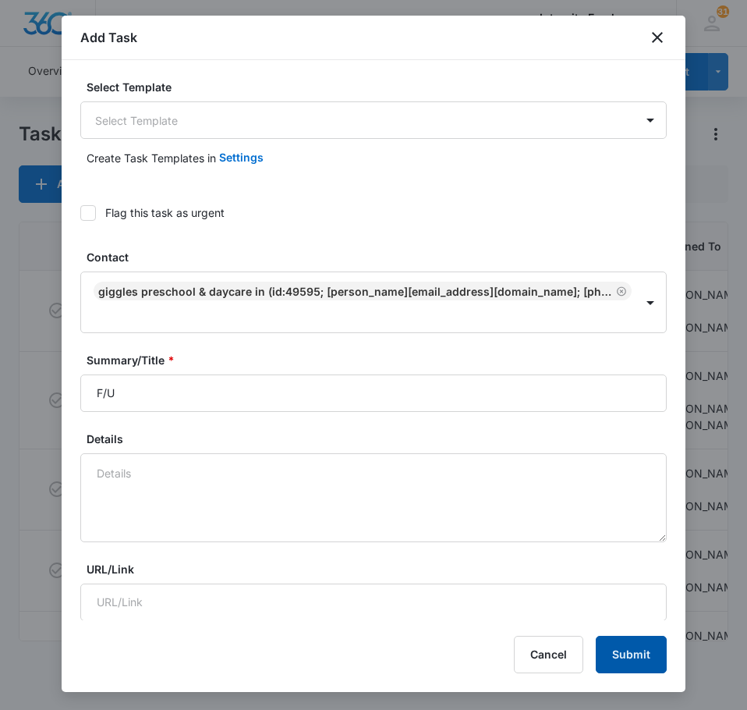
click at [630, 652] on button "Submit" at bounding box center [631, 654] width 71 height 37
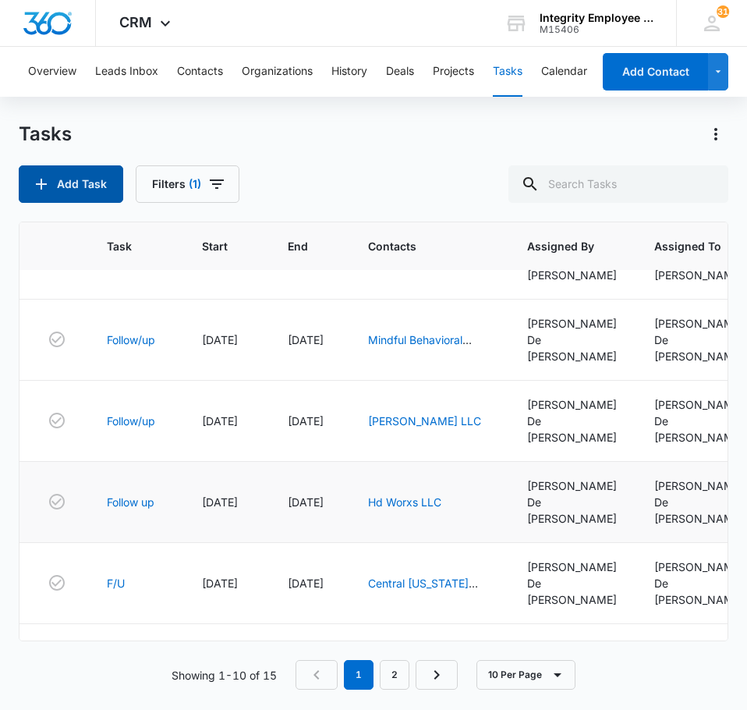
scroll to position [321, 0]
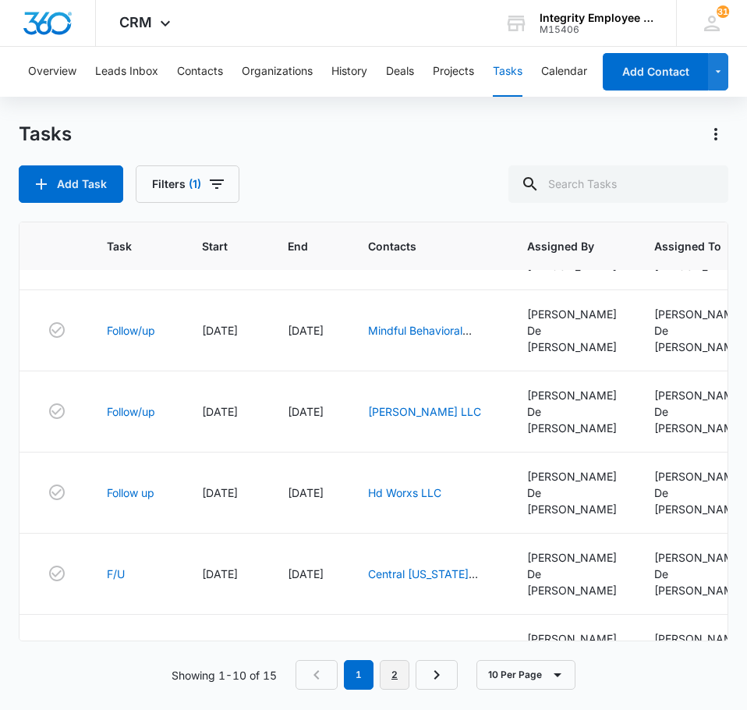
click at [399, 671] on link "2" at bounding box center [395, 675] width 30 height 30
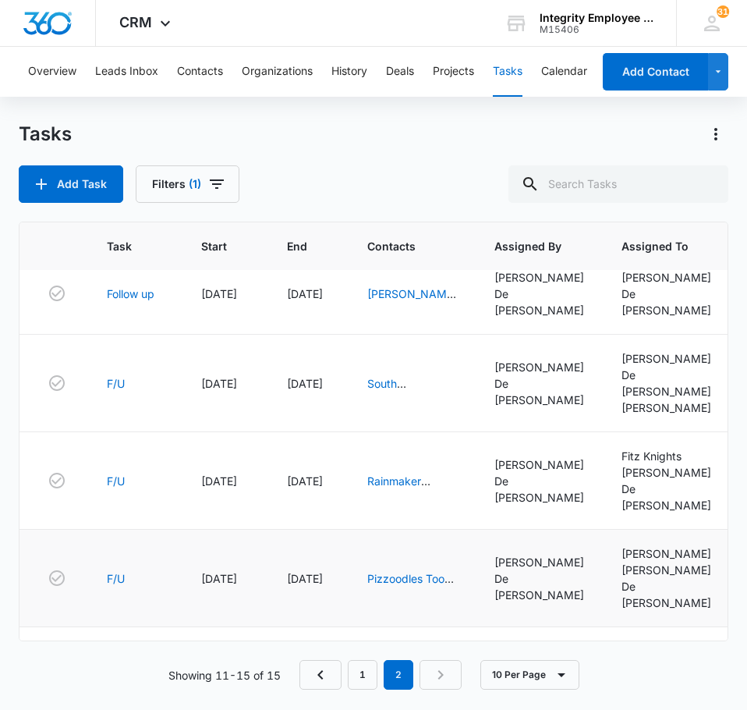
scroll to position [30, 0]
